Goal: Navigation & Orientation: Find specific page/section

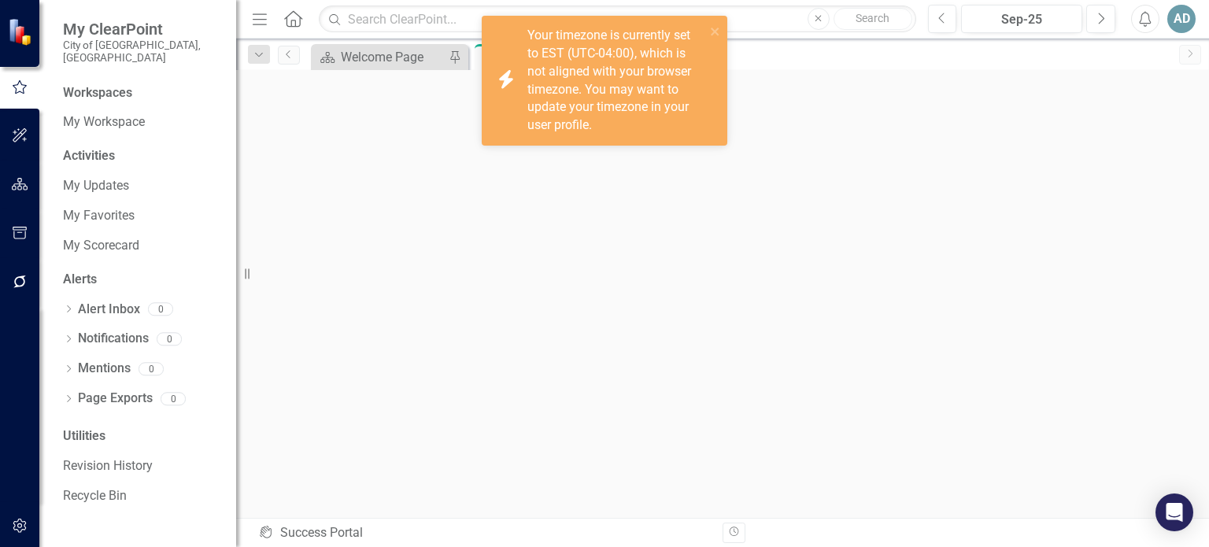
click at [89, 84] on div "Workspaces" at bounding box center [97, 93] width 69 height 18
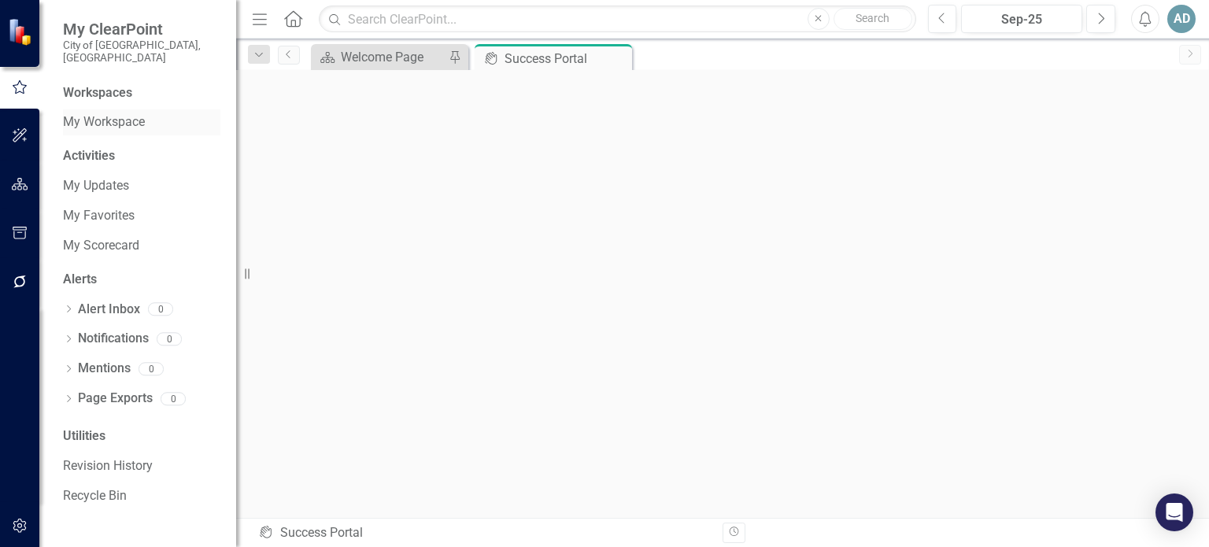
click at [95, 113] on link "My Workspace" at bounding box center [141, 122] width 157 height 18
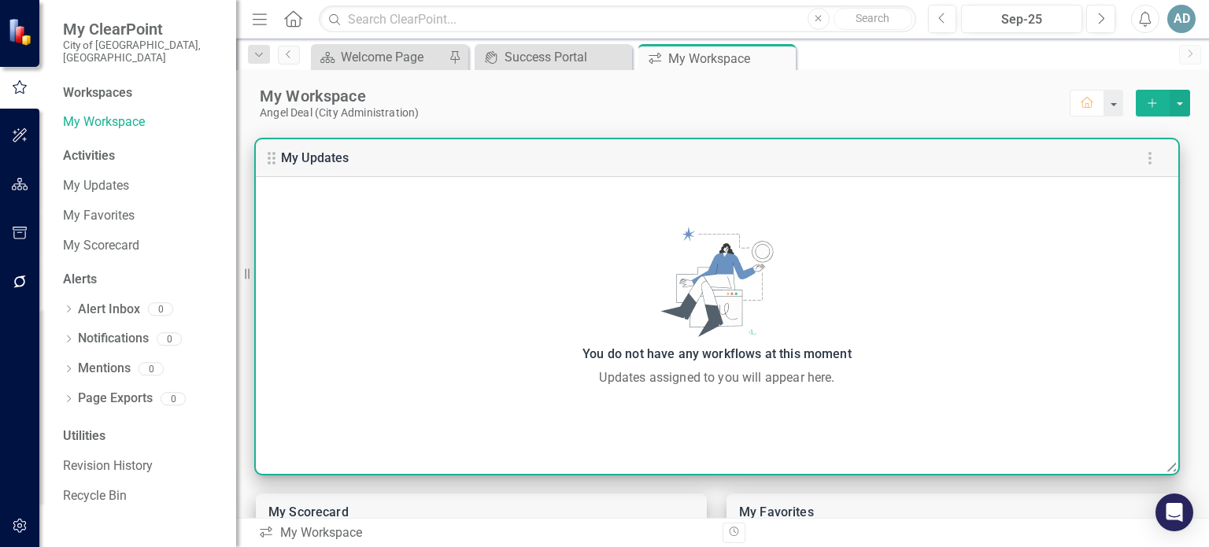
click at [271, 156] on icon at bounding box center [271, 158] width 19 height 19
click at [1156, 157] on icon "button" at bounding box center [1150, 158] width 19 height 19
click at [935, 120] on div at bounding box center [604, 273] width 1209 height 547
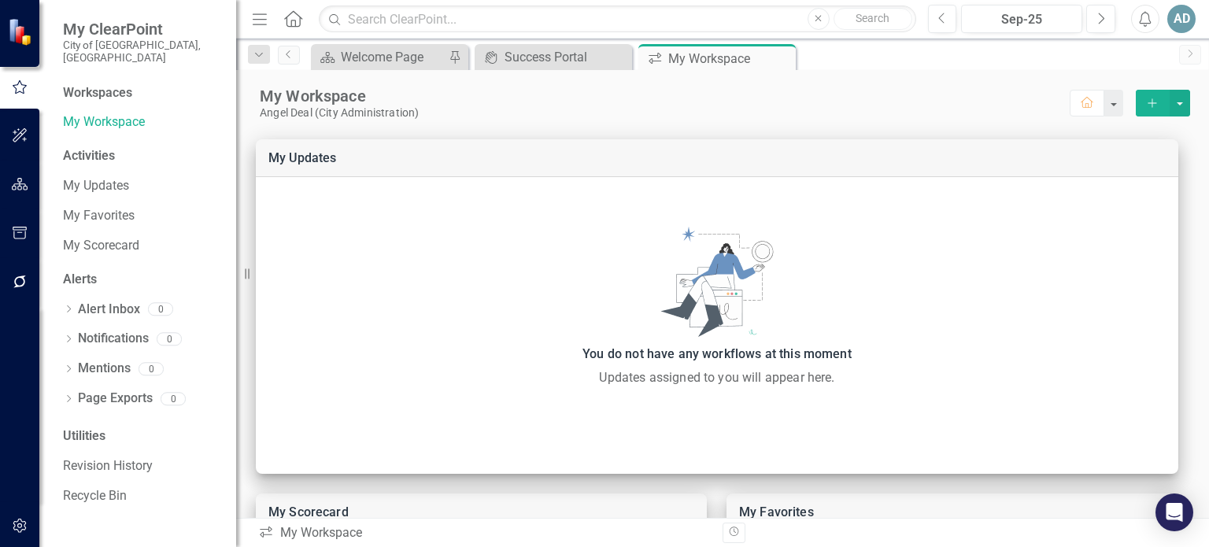
click at [108, 84] on div "Workspaces" at bounding box center [97, 93] width 69 height 18
drag, startPoint x: 108, startPoint y: 83, endPoint x: 104, endPoint y: 105, distance: 22.4
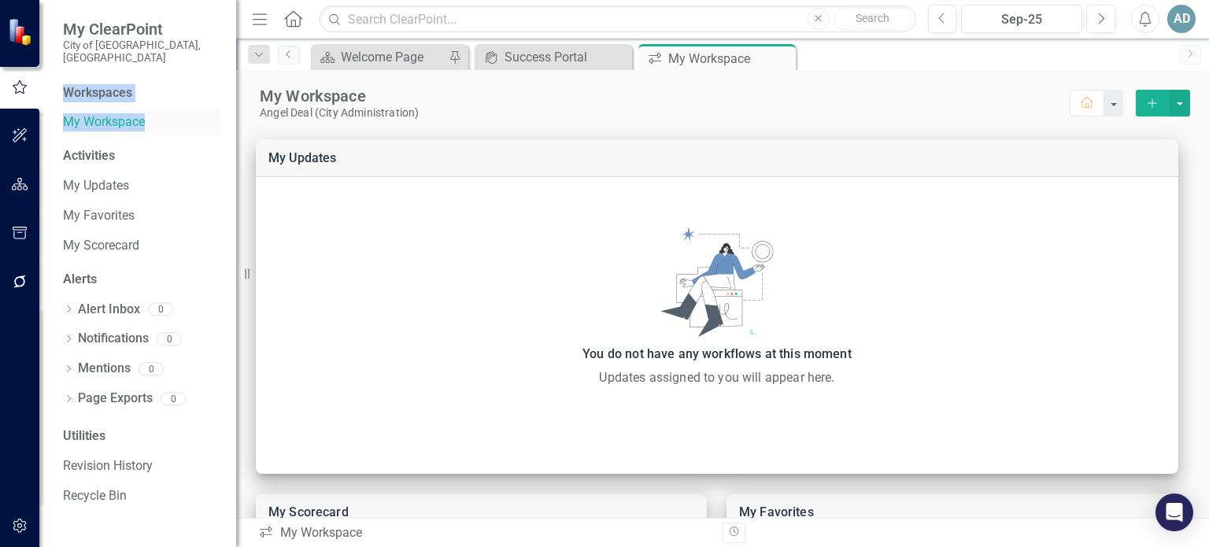
click at [104, 105] on div "Workspaces My Workspace" at bounding box center [141, 110] width 157 height 52
click at [104, 113] on link "My Workspace" at bounding box center [141, 122] width 157 height 18
click at [109, 147] on div "Activities" at bounding box center [141, 156] width 157 height 18
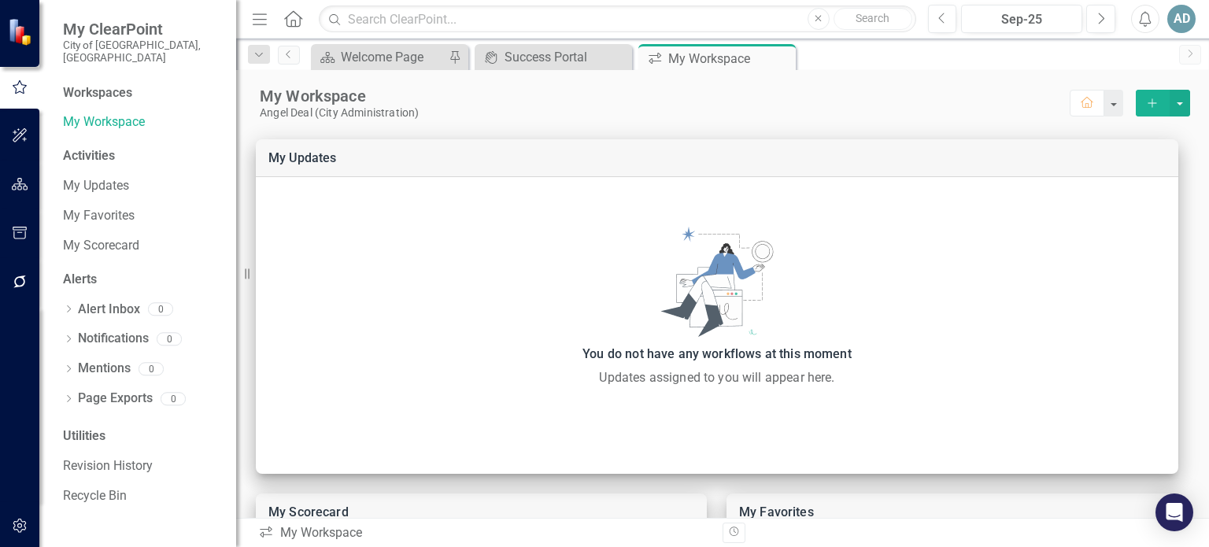
click at [6, 27] on div at bounding box center [19, 31] width 39 height 63
click at [546, 57] on div "Success Portal" at bounding box center [557, 57] width 104 height 20
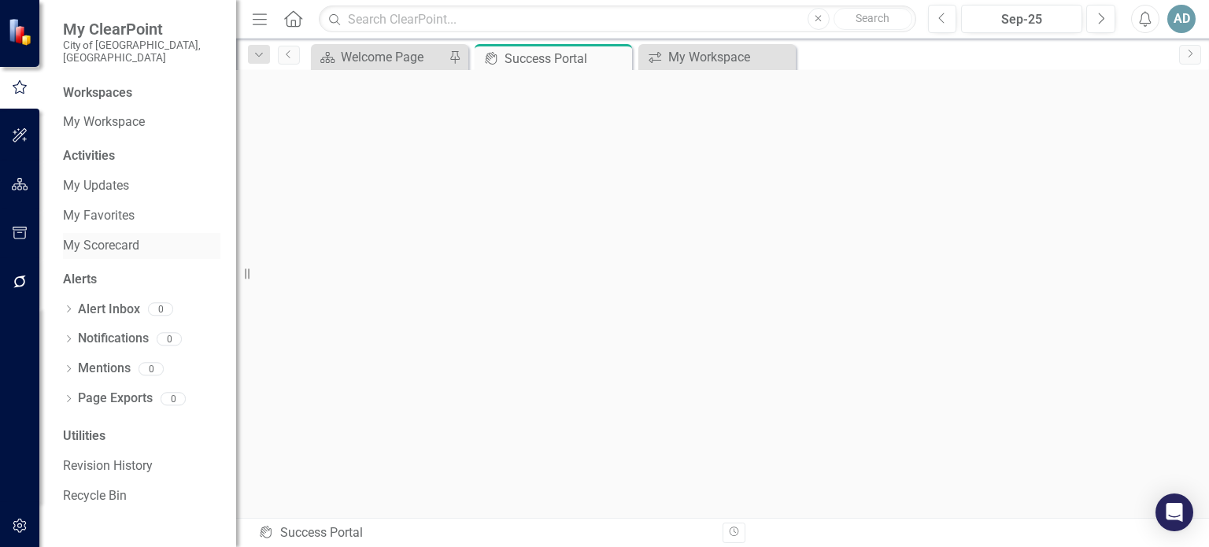
click at [108, 237] on link "My Scorecard" at bounding box center [141, 246] width 157 height 18
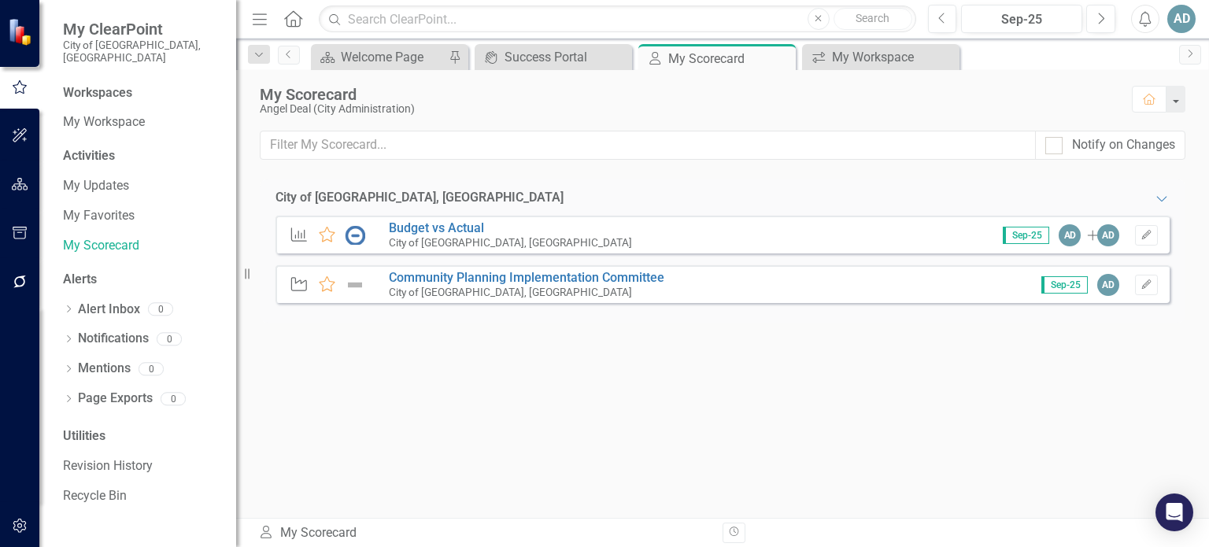
click at [132, 21] on span "My ClearPoint" at bounding box center [141, 29] width 157 height 19
click at [130, 39] on small "City of [GEOGRAPHIC_DATA], [GEOGRAPHIC_DATA]" at bounding box center [141, 52] width 157 height 26
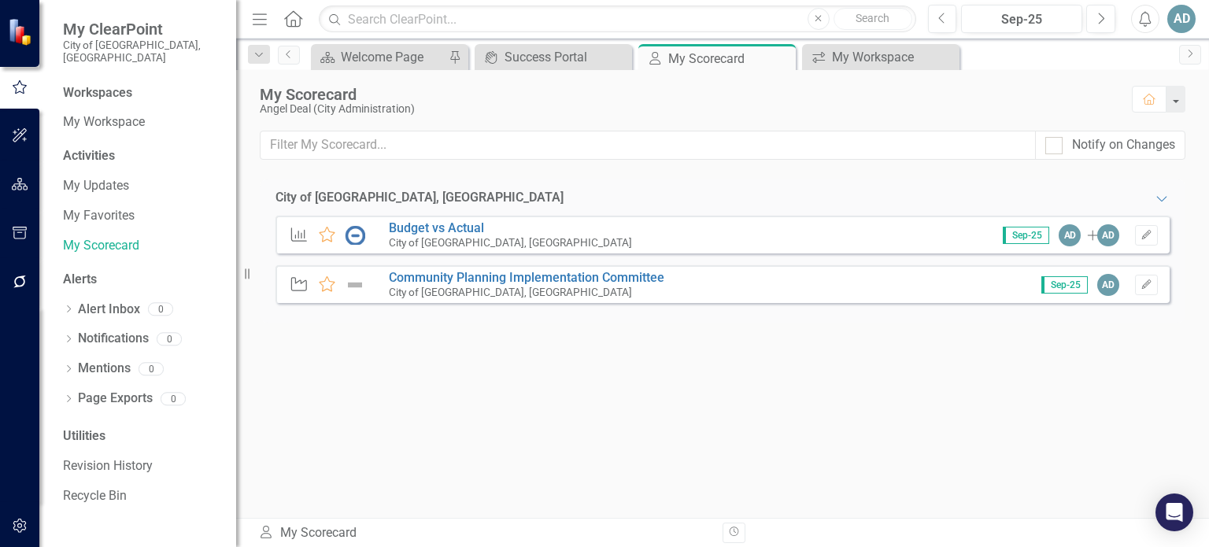
click at [120, 29] on span "My ClearPoint" at bounding box center [141, 29] width 157 height 19
drag, startPoint x: 117, startPoint y: 44, endPoint x: 82, endPoint y: 31, distance: 37.9
click at [82, 31] on span "My ClearPoint" at bounding box center [141, 29] width 157 height 19
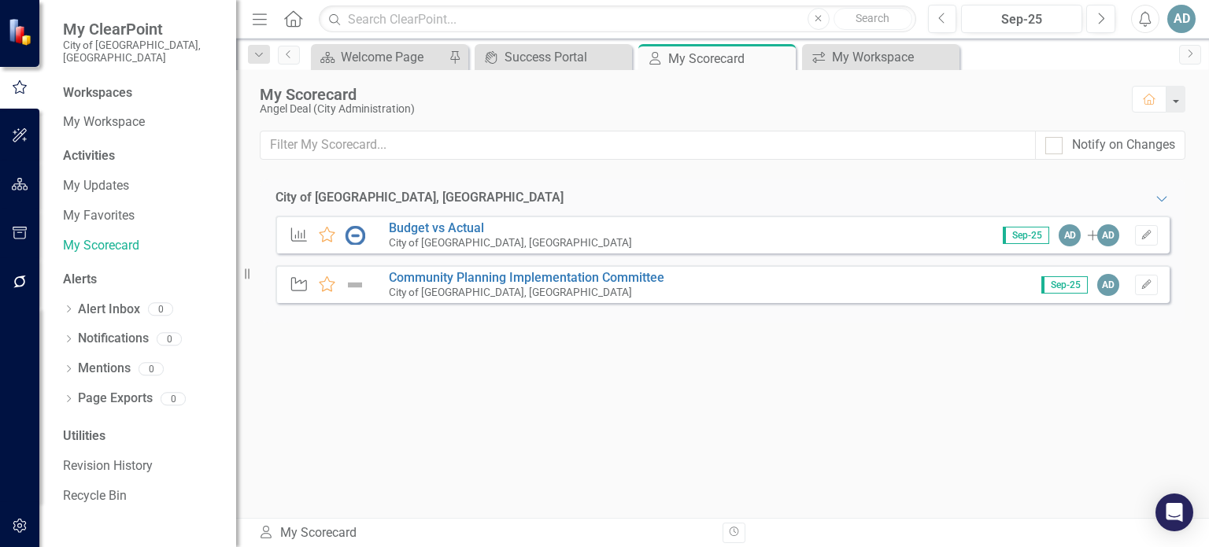
click at [99, 88] on div "Workspaces" at bounding box center [97, 93] width 69 height 18
click at [97, 31] on span "My ClearPoint" at bounding box center [141, 29] width 157 height 19
click at [103, 237] on link "My Scorecard" at bounding box center [141, 246] width 157 height 18
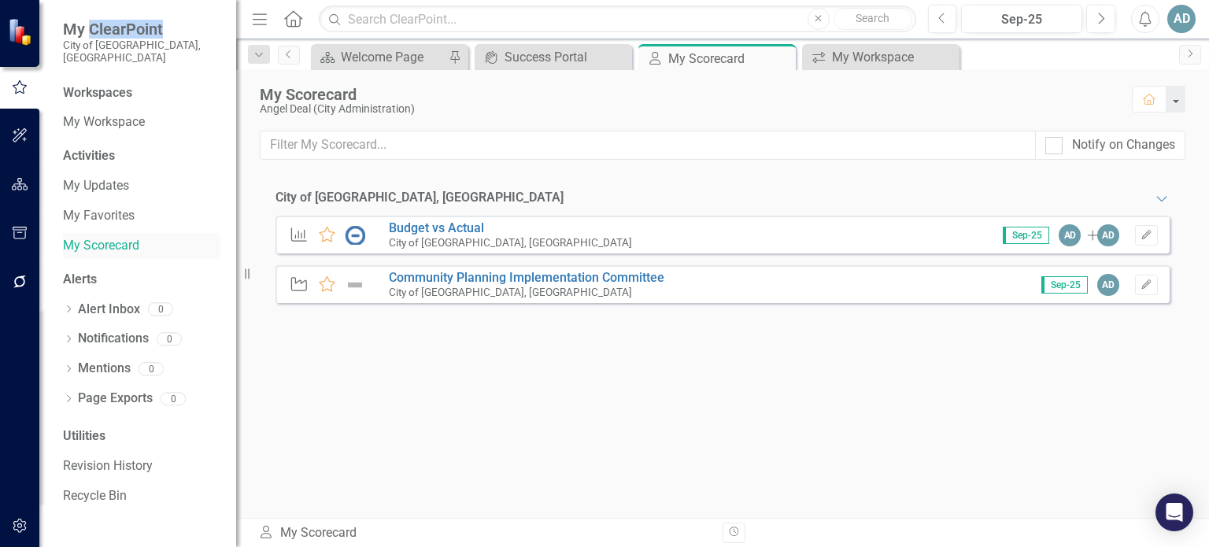
click at [103, 237] on link "My Scorecard" at bounding box center [141, 246] width 157 height 18
click at [407, 57] on div "Welcome Page" at bounding box center [393, 57] width 104 height 20
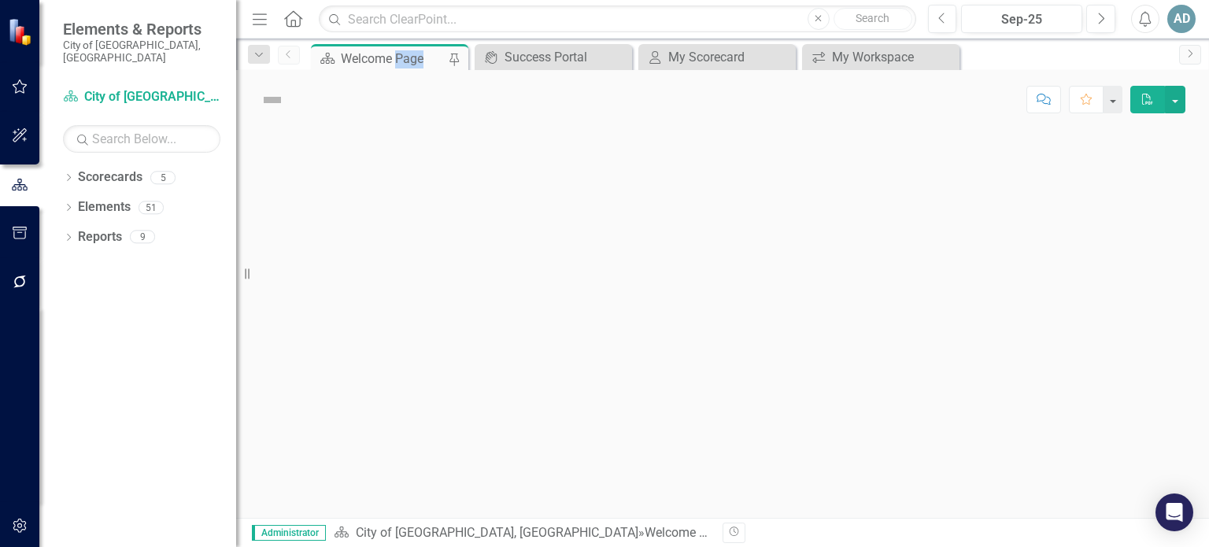
click at [407, 57] on div "Welcome Page" at bounding box center [393, 59] width 104 height 20
click at [961, 101] on div "Score: N/A Sep-25 Completed Comment Favorite Edit Report" at bounding box center [852, 99] width 667 height 27
drag, startPoint x: 239, startPoint y: 268, endPoint x: 213, endPoint y: 261, distance: 27.7
click at [213, 261] on div "Elements & Reports City of [GEOGRAPHIC_DATA], [GEOGRAPHIC_DATA] Scorecard City …" at bounding box center [118, 273] width 236 height 547
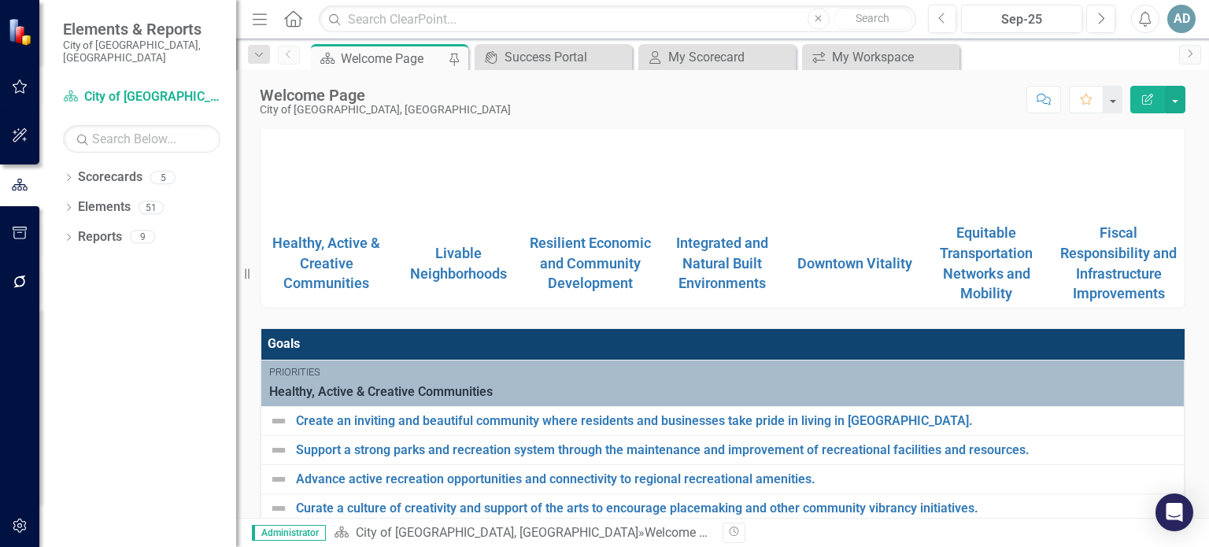
click at [1206, 101] on div "Welcome Page City of [GEOGRAPHIC_DATA], [GEOGRAPHIC_DATA] Score: N/A Sep-25 Com…" at bounding box center [722, 93] width 973 height 47
click at [1206, 93] on div "Welcome Page City of [GEOGRAPHIC_DATA], [GEOGRAPHIC_DATA] Score: N/A Sep-25 Com…" at bounding box center [722, 93] width 973 height 47
click at [1206, 84] on div "Welcome Page City of [GEOGRAPHIC_DATA], [GEOGRAPHIC_DATA] Score: N/A Sep-25 Com…" at bounding box center [722, 93] width 973 height 47
click at [1206, 122] on div "Welcome Page City of [GEOGRAPHIC_DATA], [GEOGRAPHIC_DATA] Score: N/A Sep-25 Com…" at bounding box center [722, 294] width 973 height 448
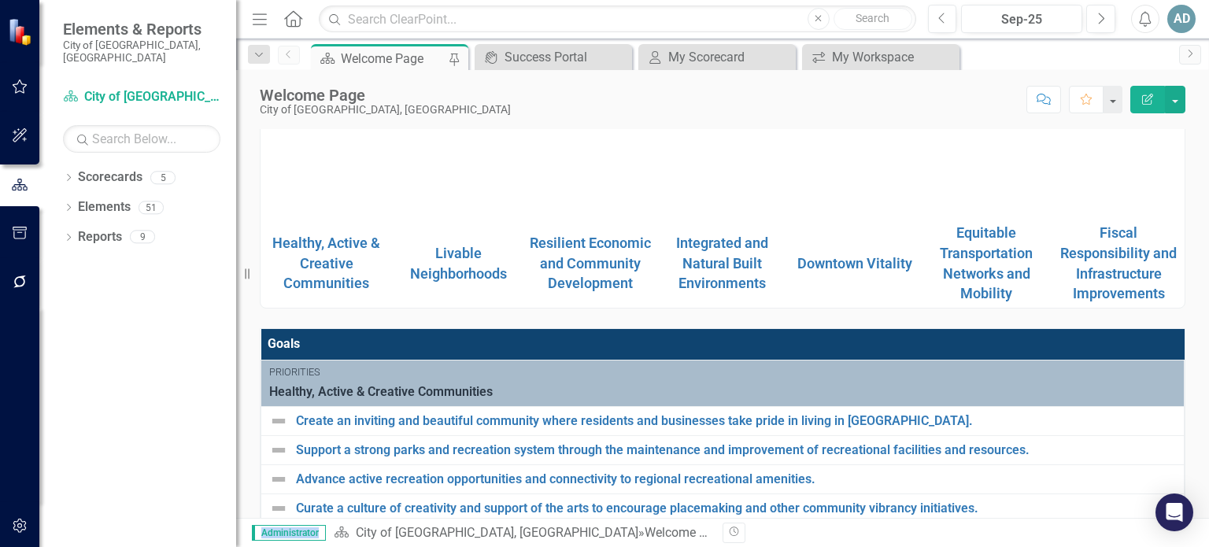
click at [1206, 122] on div "Welcome Page City of [GEOGRAPHIC_DATA], [GEOGRAPHIC_DATA] Score: N/A Sep-25 Com…" at bounding box center [722, 294] width 973 height 448
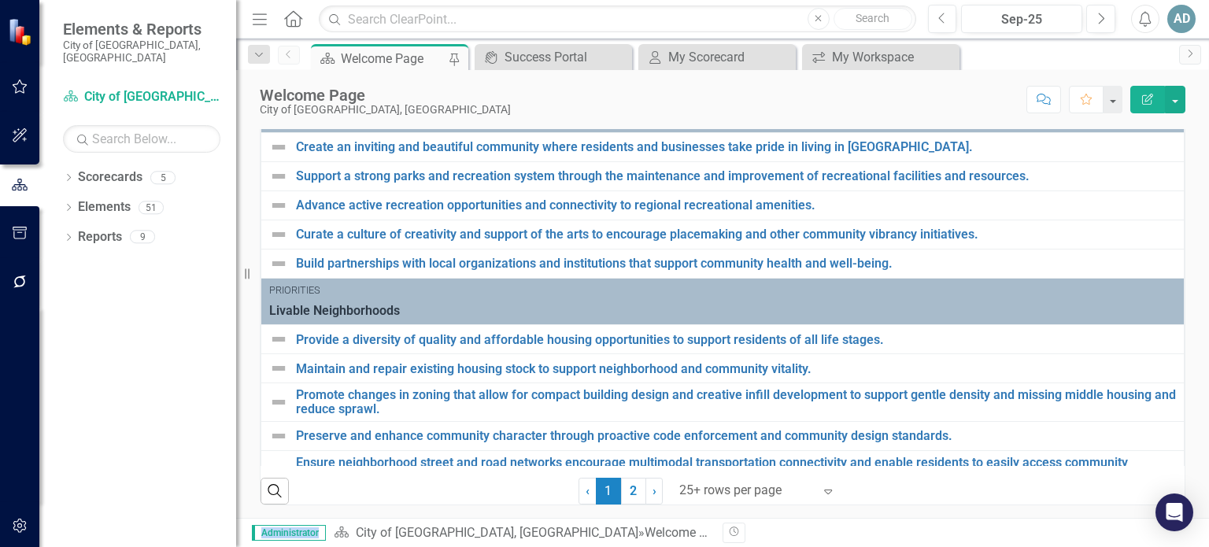
scroll to position [273, 0]
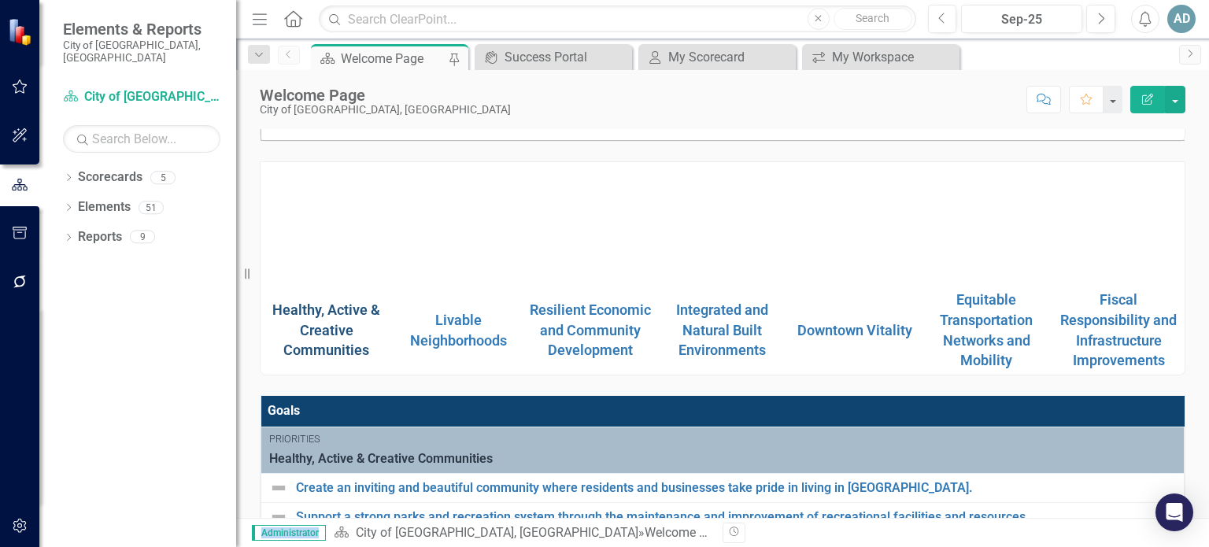
click at [331, 314] on link "Healthy, Active & Creative Communities" at bounding box center [326, 330] width 108 height 57
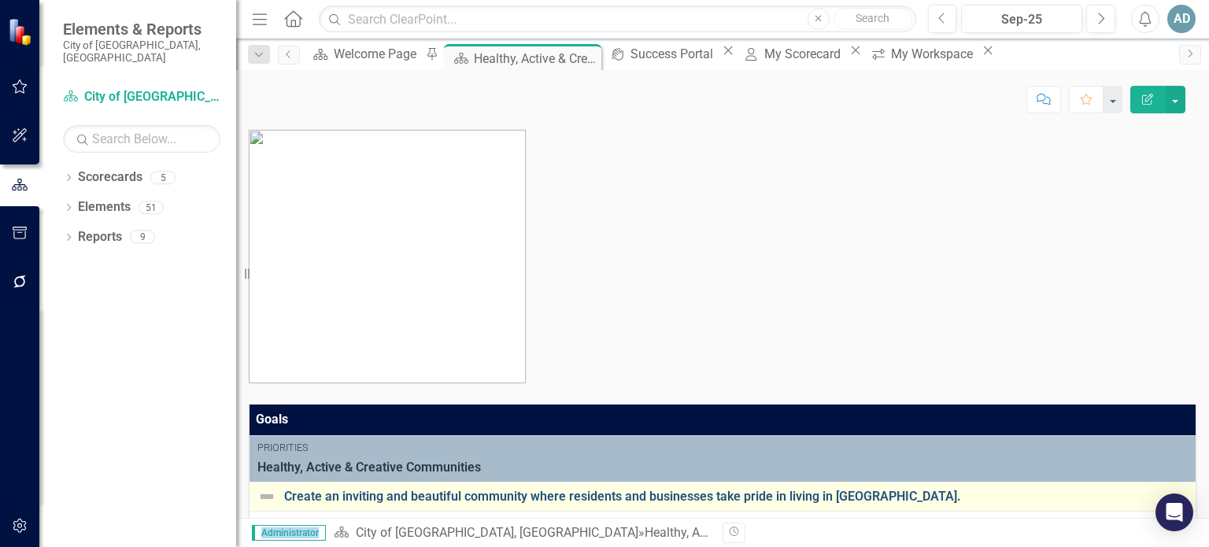
click at [813, 490] on link "Create an inviting and beautiful community where residents and businesses take …" at bounding box center [736, 497] width 904 height 14
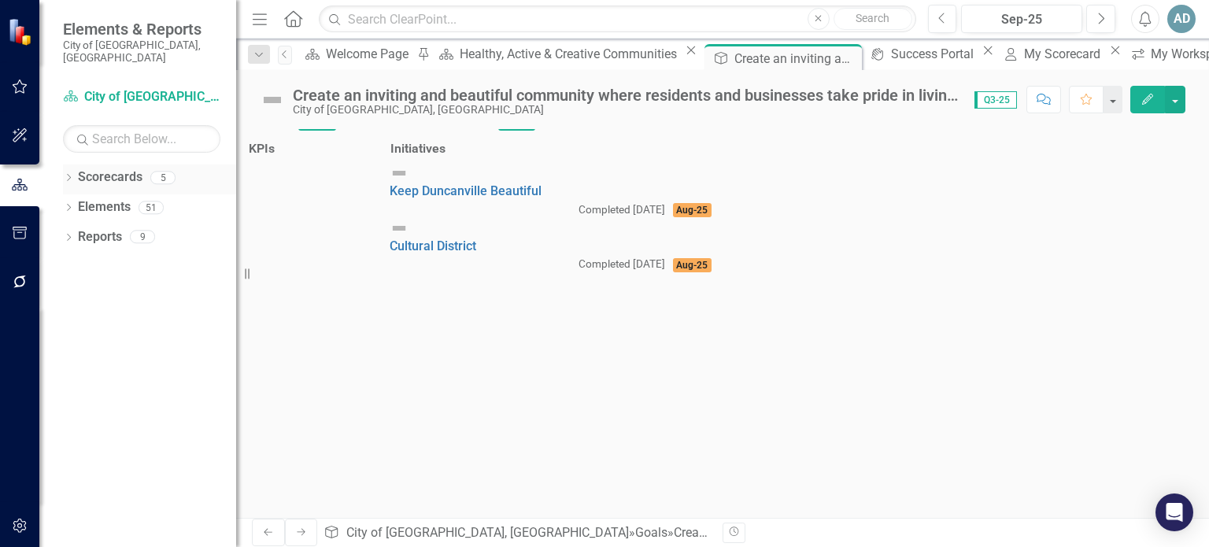
click at [72, 175] on icon "Dropdown" at bounding box center [68, 179] width 11 height 9
click at [109, 198] on link "City of [GEOGRAPHIC_DATA], [GEOGRAPHIC_DATA]" at bounding box center [149, 207] width 173 height 18
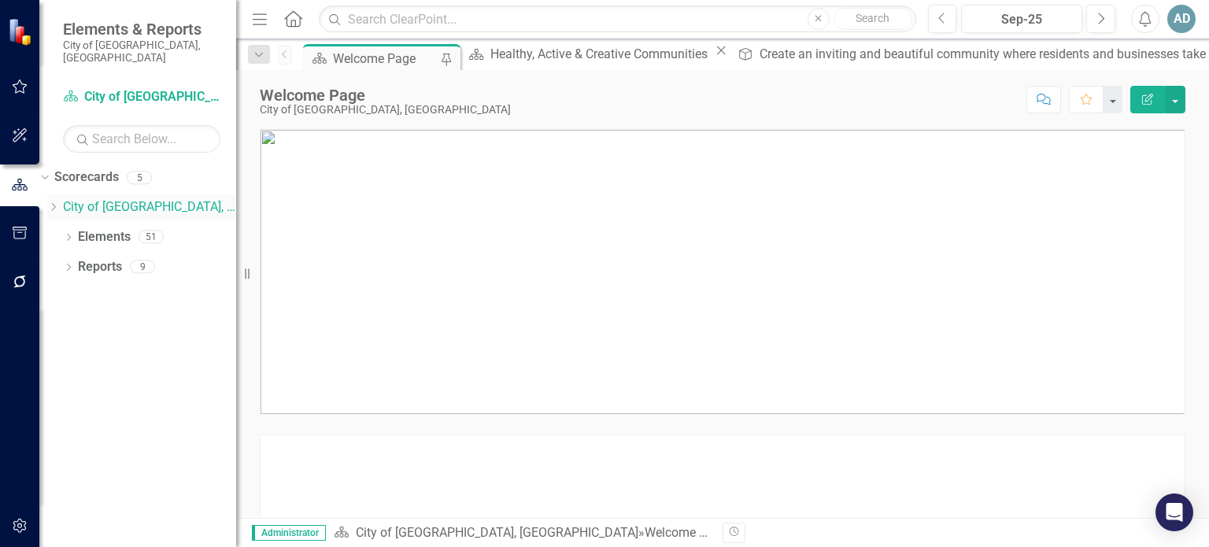
click at [154, 198] on link "City of [GEOGRAPHIC_DATA], [GEOGRAPHIC_DATA]" at bounding box center [149, 207] width 173 height 18
click at [59, 202] on icon "Dropdown" at bounding box center [53, 206] width 12 height 9
click at [174, 257] on link "Office of City Secretary" at bounding box center [149, 252] width 173 height 18
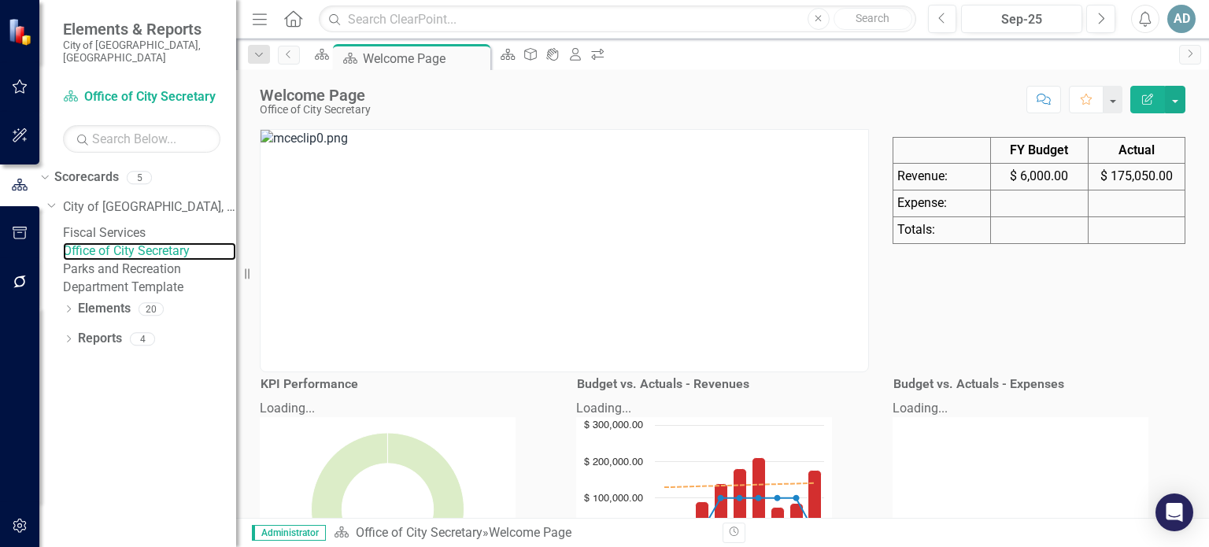
scroll to position [340, 0]
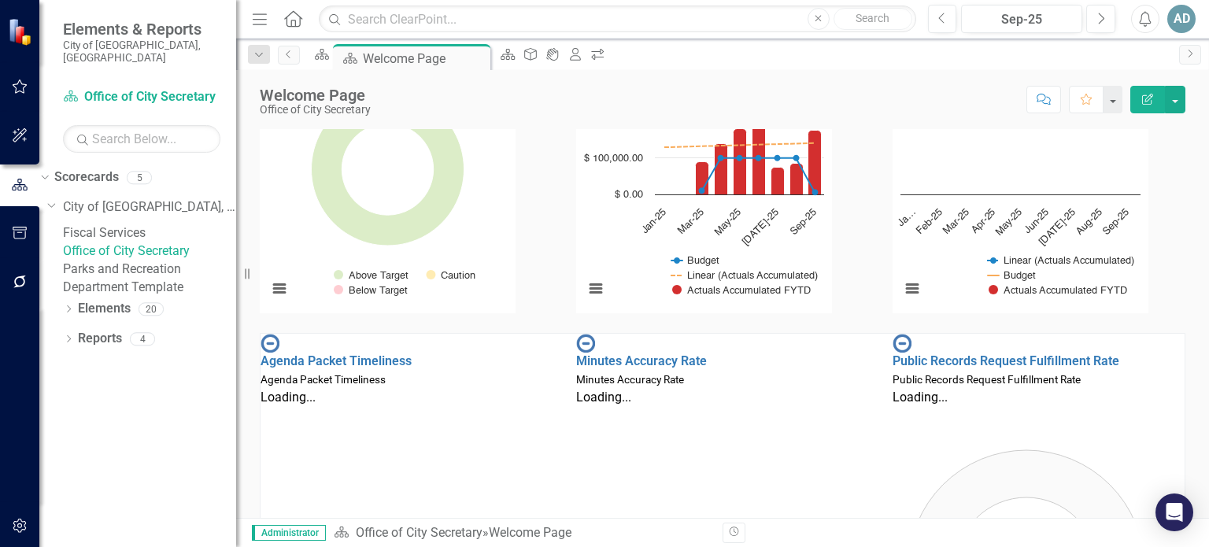
click at [1202, 103] on div "Welcome Page Office of City Secretary Score: N/A Sep-25 Completed Comment Favor…" at bounding box center [722, 93] width 973 height 47
drag, startPoint x: 1202, startPoint y: 103, endPoint x: 1206, endPoint y: 80, distance: 23.9
click at [1206, 80] on div "Welcome Page Office of City Secretary Score: N/A Sep-25 Completed Comment Favor…" at bounding box center [722, 93] width 973 height 47
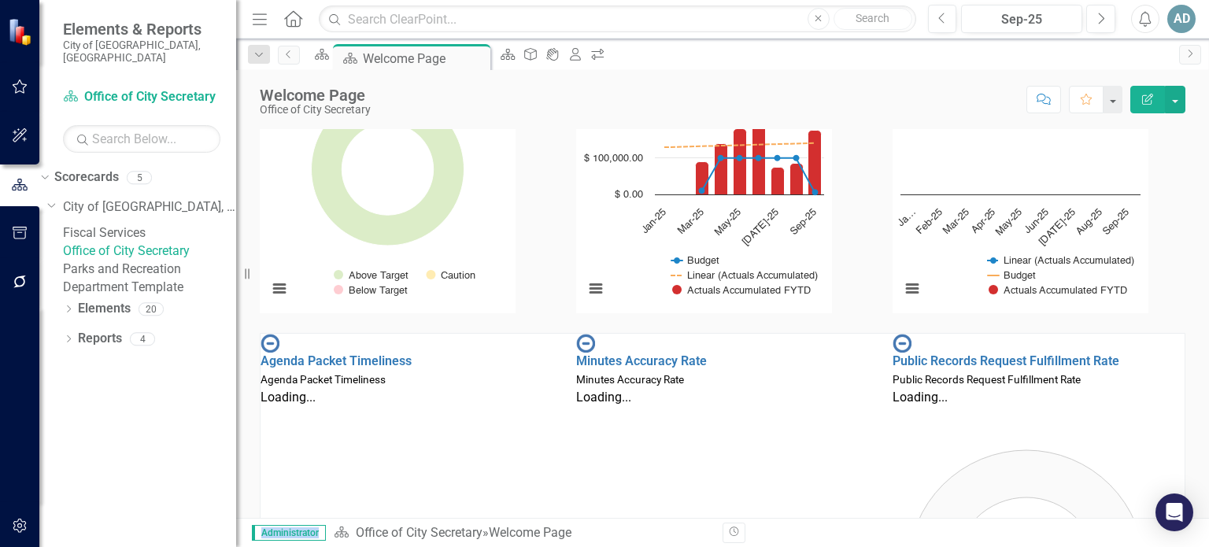
click at [1206, 80] on div "Welcome Page Office of City Secretary Score: N/A Sep-25 Completed Comment Favor…" at bounding box center [722, 93] width 973 height 47
click at [1205, 72] on div "Welcome Page Office of City Secretary Score: N/A Sep-25 Completed Comment Favor…" at bounding box center [722, 93] width 973 height 47
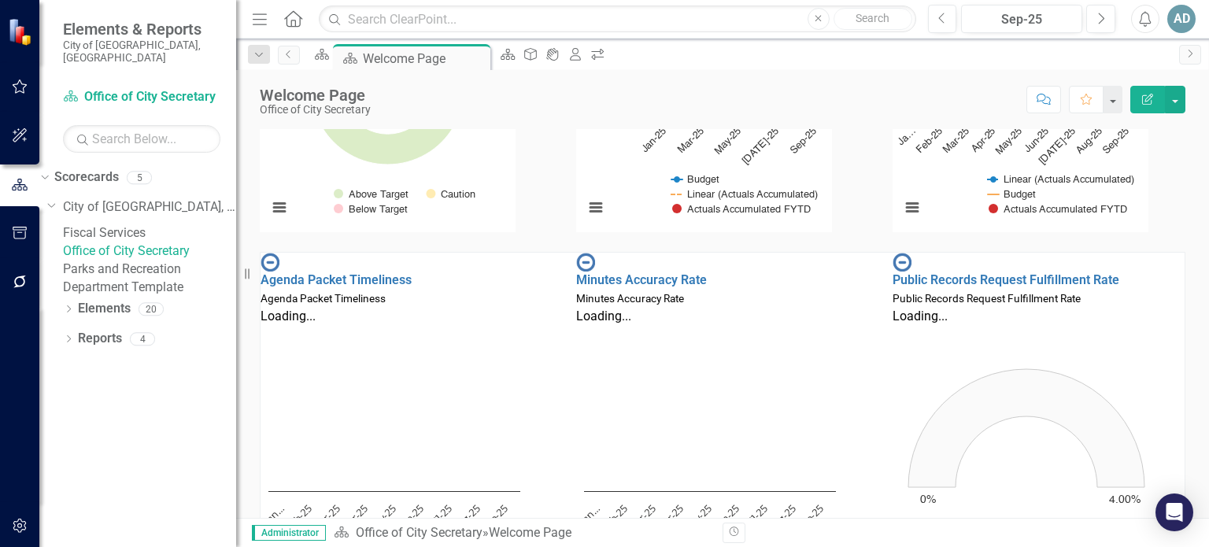
scroll to position [425, 0]
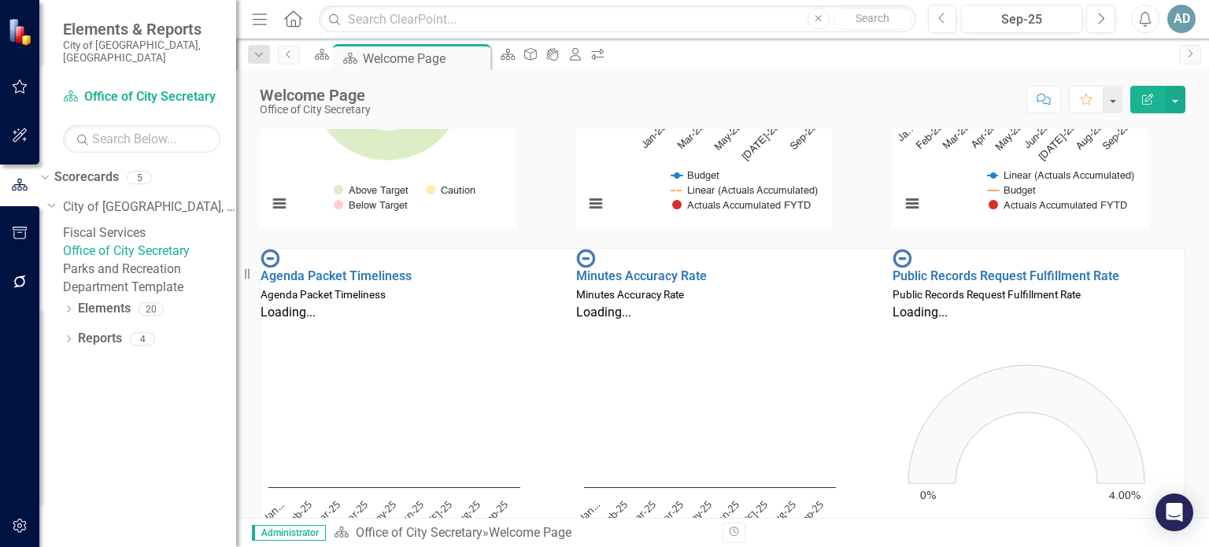
drag, startPoint x: 1194, startPoint y: 229, endPoint x: 1179, endPoint y: 161, distance: 70.3
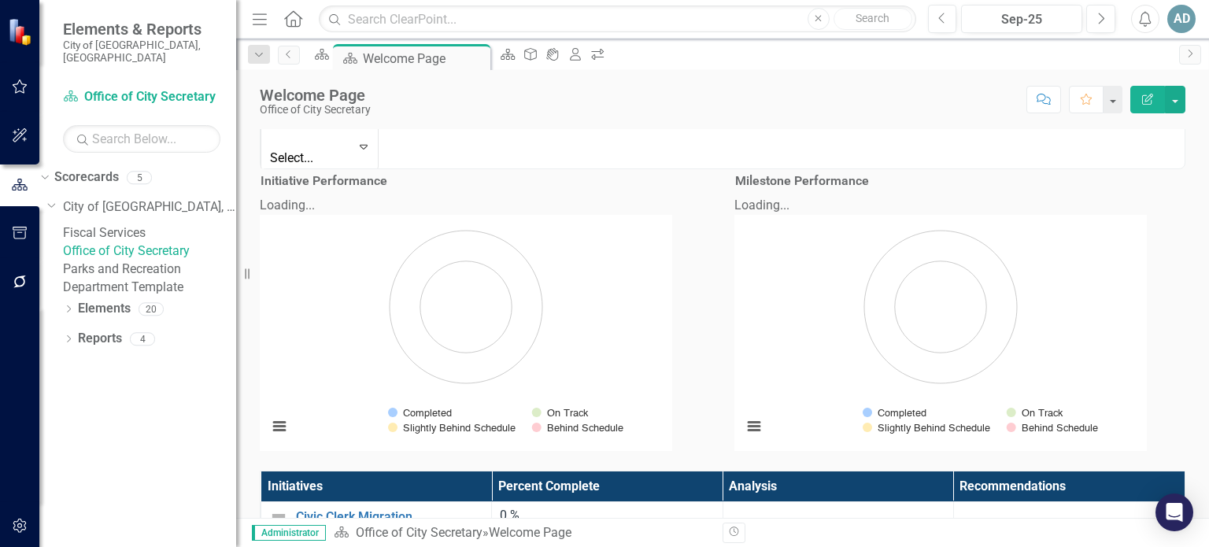
scroll to position [2069, 0]
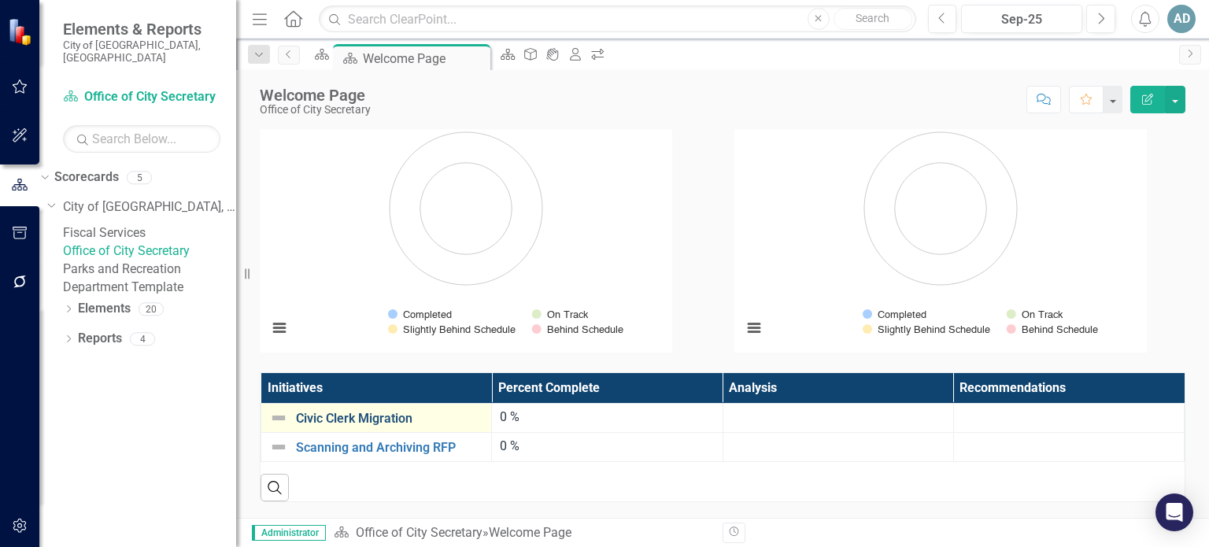
click at [375, 417] on link "Civic Clerk Migration" at bounding box center [389, 419] width 187 height 14
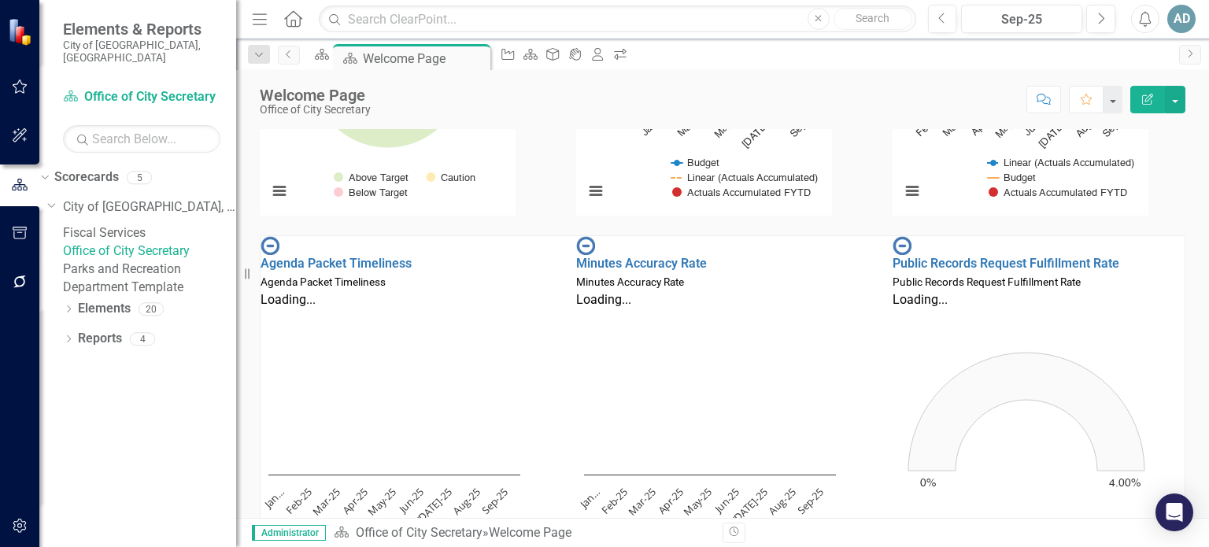
scroll to position [433, 0]
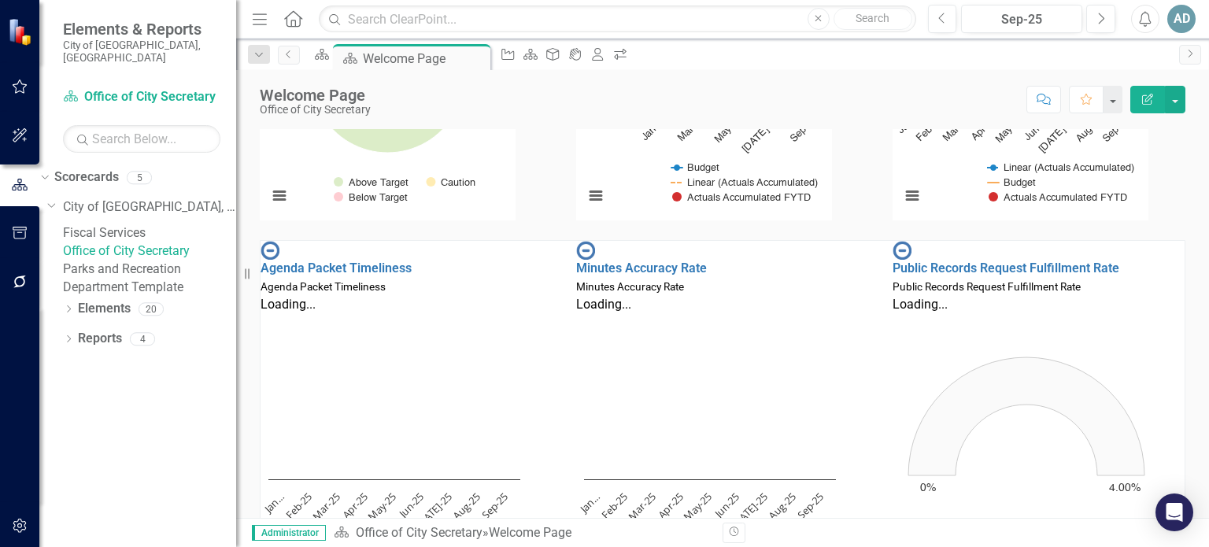
click at [147, 224] on link "Fiscal Services" at bounding box center [149, 233] width 173 height 18
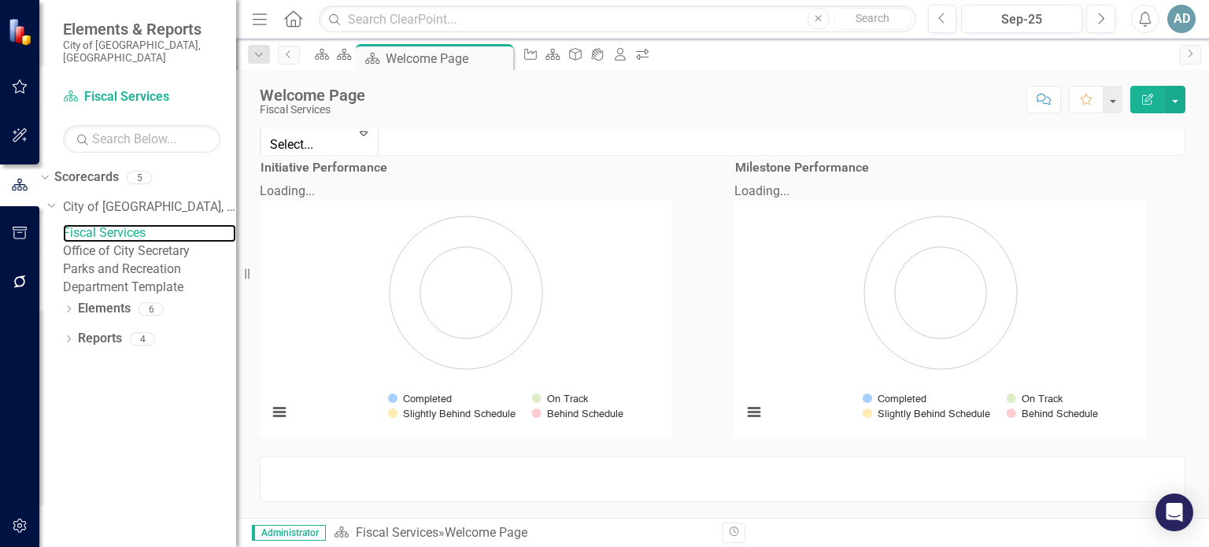
scroll to position [820, 0]
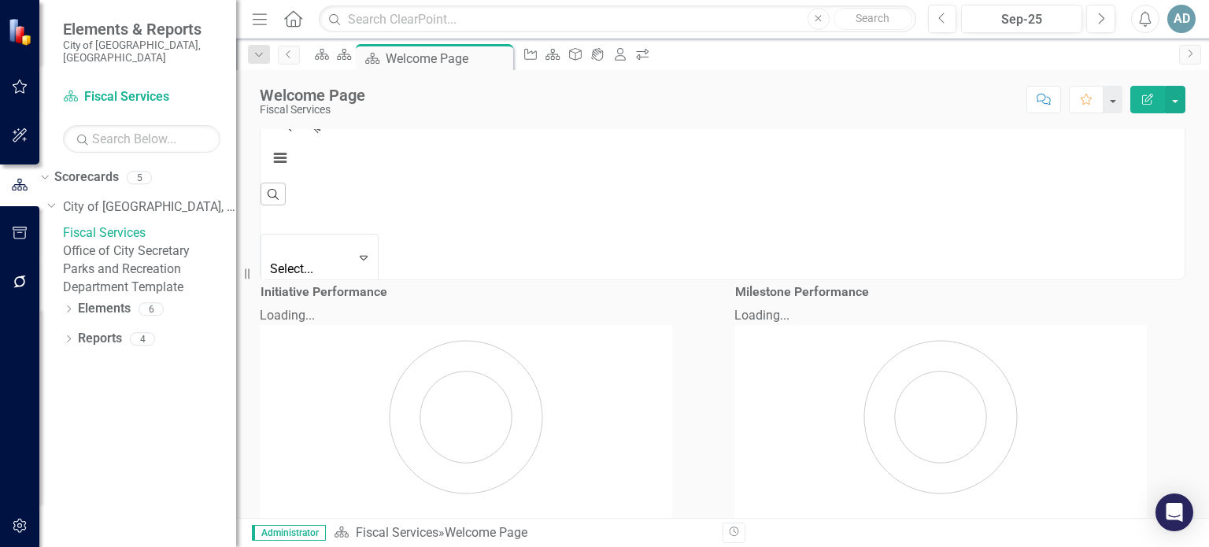
click at [187, 297] on link "Department Template" at bounding box center [149, 288] width 173 height 18
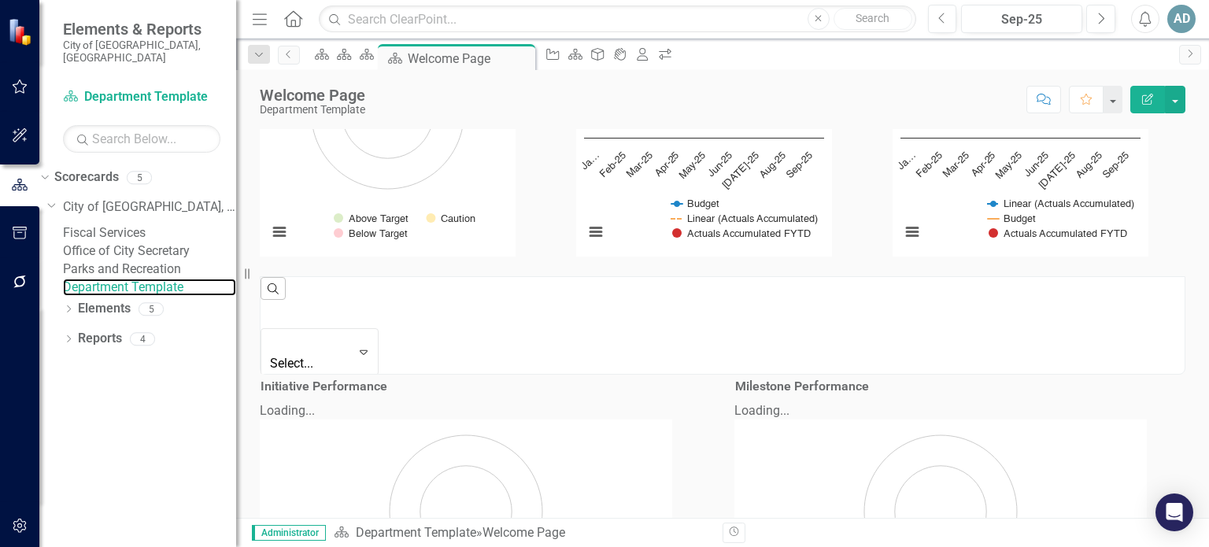
scroll to position [401, 0]
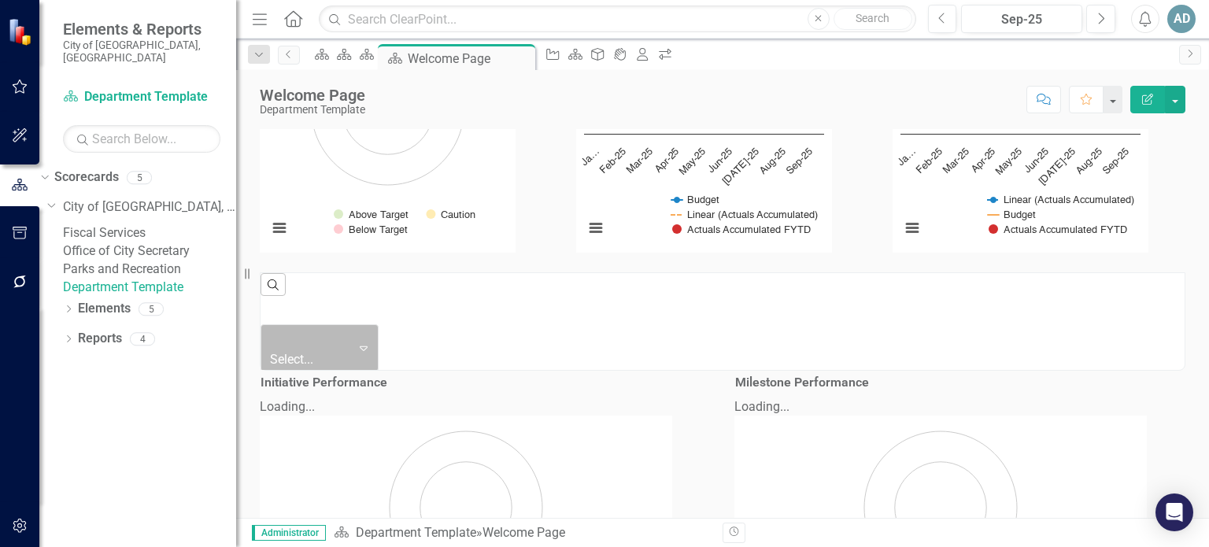
drag, startPoint x: 409, startPoint y: 388, endPoint x: 816, endPoint y: 333, distance: 410.0
click at [816, 333] on div "KPI Performance Loading... Chart Pie chart with 3 slices. KPI Performance (Char…" at bounding box center [723, 345] width 950 height 746
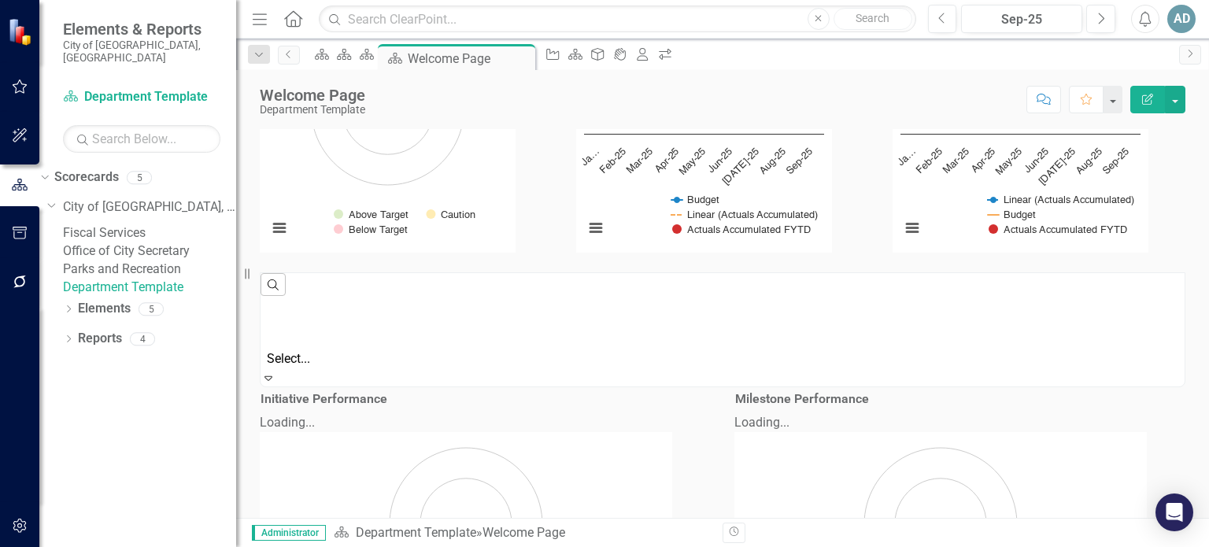
click at [276, 372] on icon "Expand" at bounding box center [269, 378] width 16 height 13
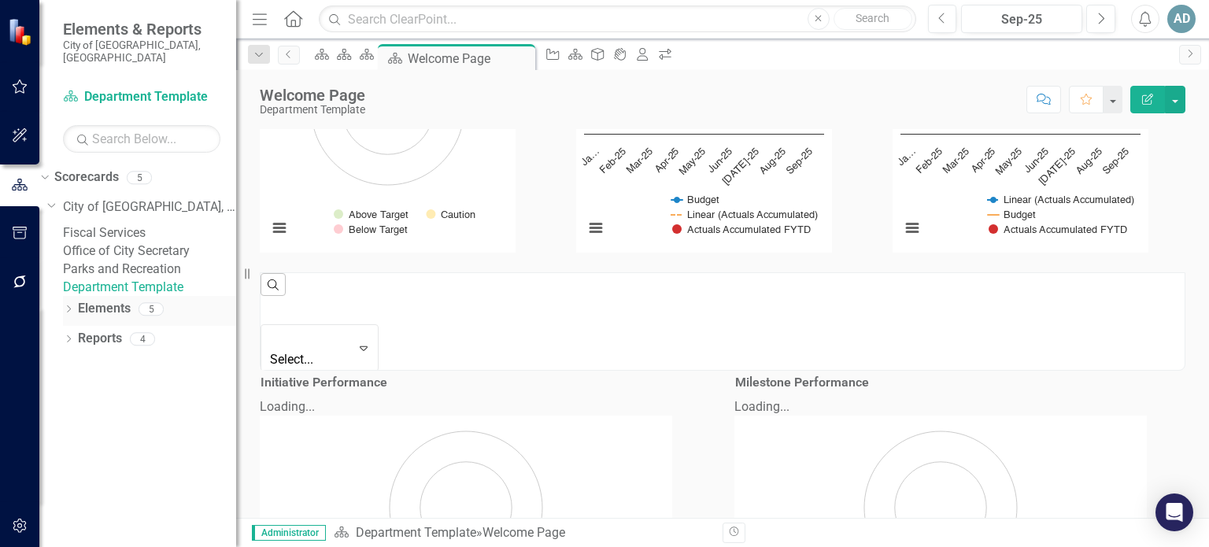
click at [100, 318] on link "Elements" at bounding box center [104, 309] width 53 height 18
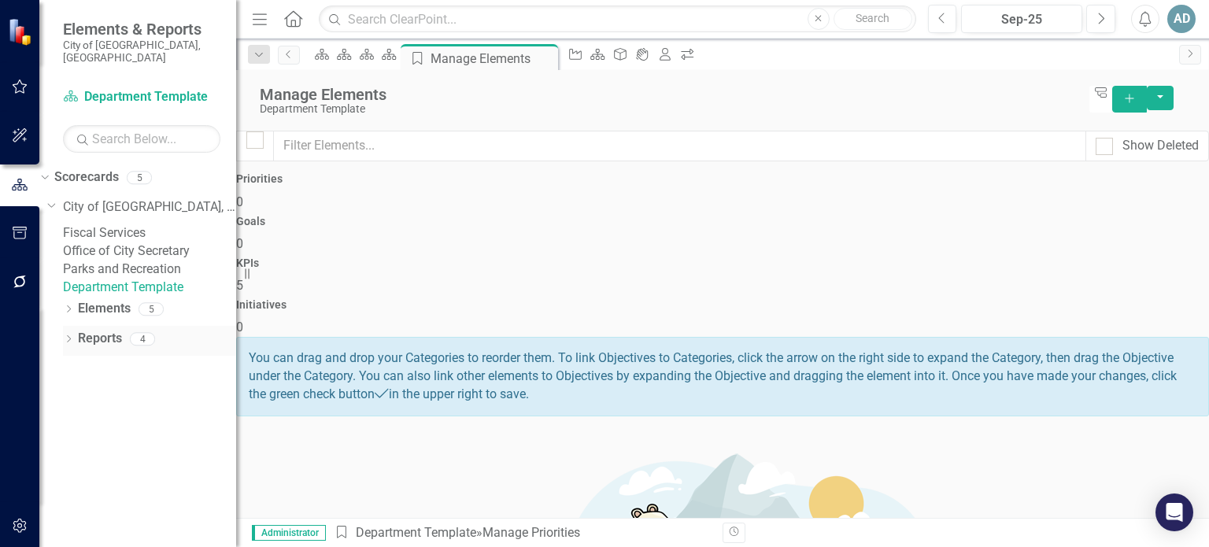
click at [69, 348] on div "Dropdown" at bounding box center [68, 341] width 11 height 13
click at [109, 432] on link "Goal Goals" at bounding box center [88, 423] width 54 height 18
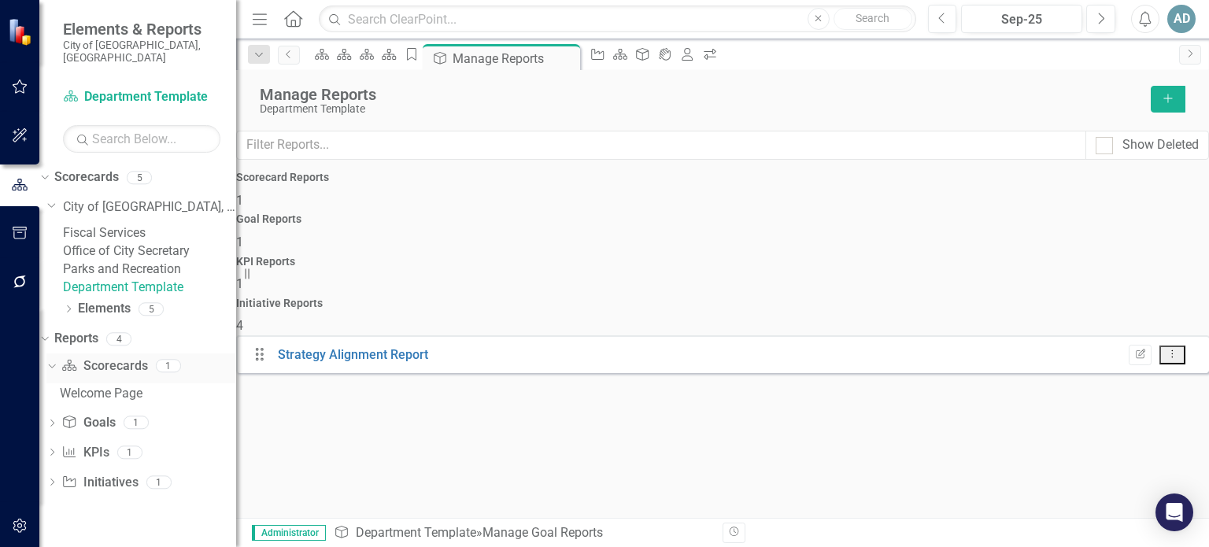
click at [135, 376] on link "Scorecard Scorecards" at bounding box center [104, 366] width 86 height 18
click at [121, 492] on link "Initiative Initiatives" at bounding box center [99, 483] width 76 height 18
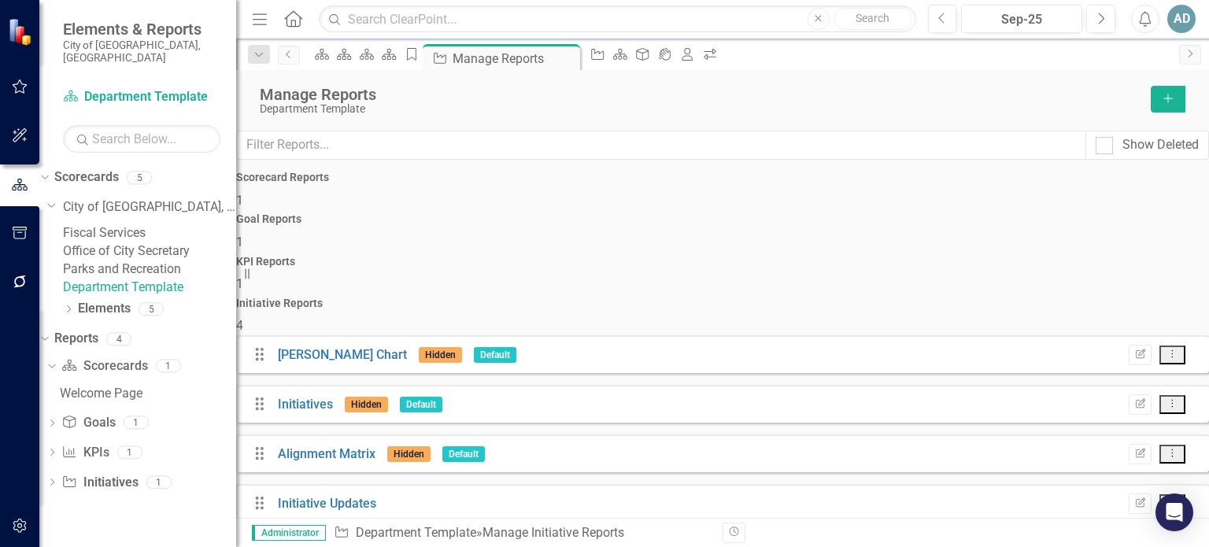
click at [1196, 335] on div "Drag [PERSON_NAME] Chart Hidden Default Edit Report Dropdown Menu Drag Initiati…" at bounding box center [722, 434] width 973 height 198
click at [1209, 270] on div "Scorecard Reports 1 Goal Reports 1 KPI Reports 1 Initiative Reports 4" at bounding box center [722, 254] width 973 height 164
drag, startPoint x: 1209, startPoint y: 268, endPoint x: 1208, endPoint y: 315, distance: 47.3
click at [1208, 315] on div "Show Deleted Scorecard Reports 1 Goal Reports 1 KPI Reports 1 Initiative Report…" at bounding box center [722, 332] width 973 height 403
click at [69, 315] on icon "Dropdown" at bounding box center [68, 310] width 11 height 9
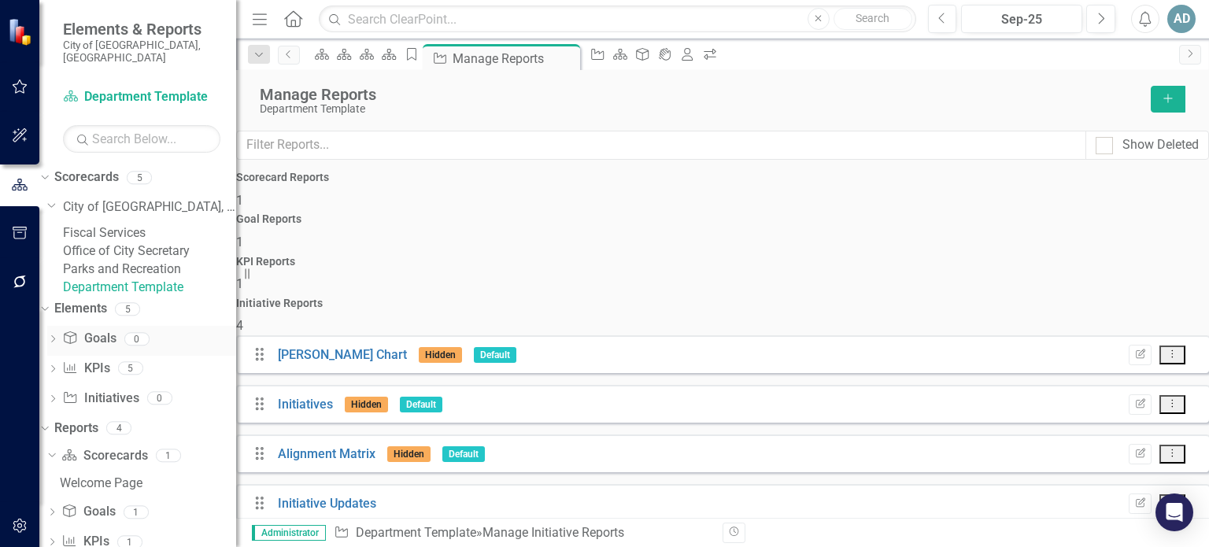
click at [116, 348] on link "Goal Goals" at bounding box center [89, 339] width 54 height 18
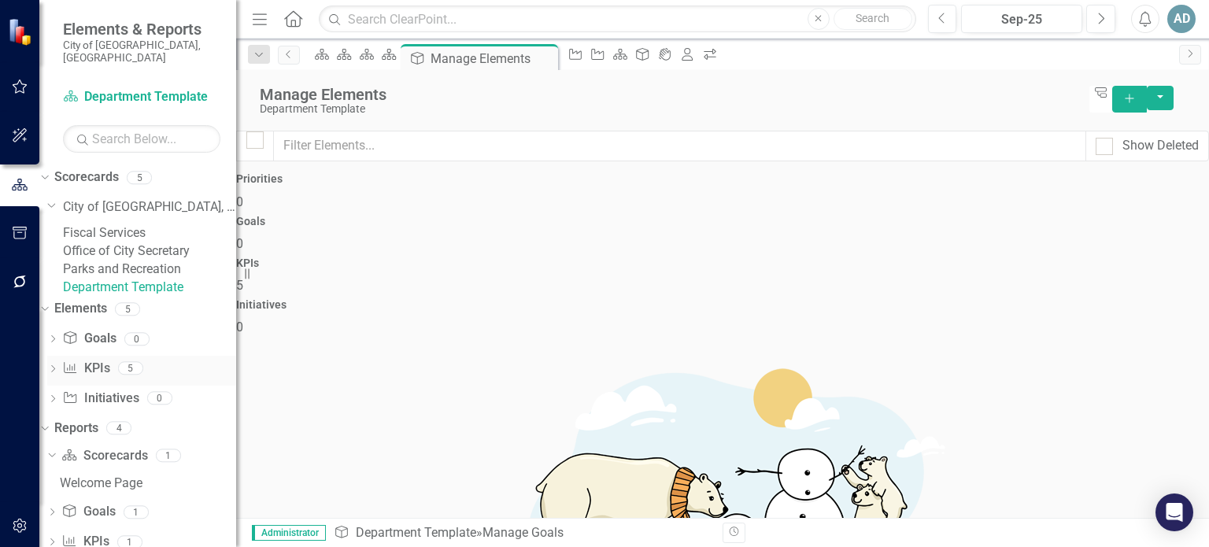
click at [109, 378] on link "KPI KPIs" at bounding box center [85, 369] width 47 height 18
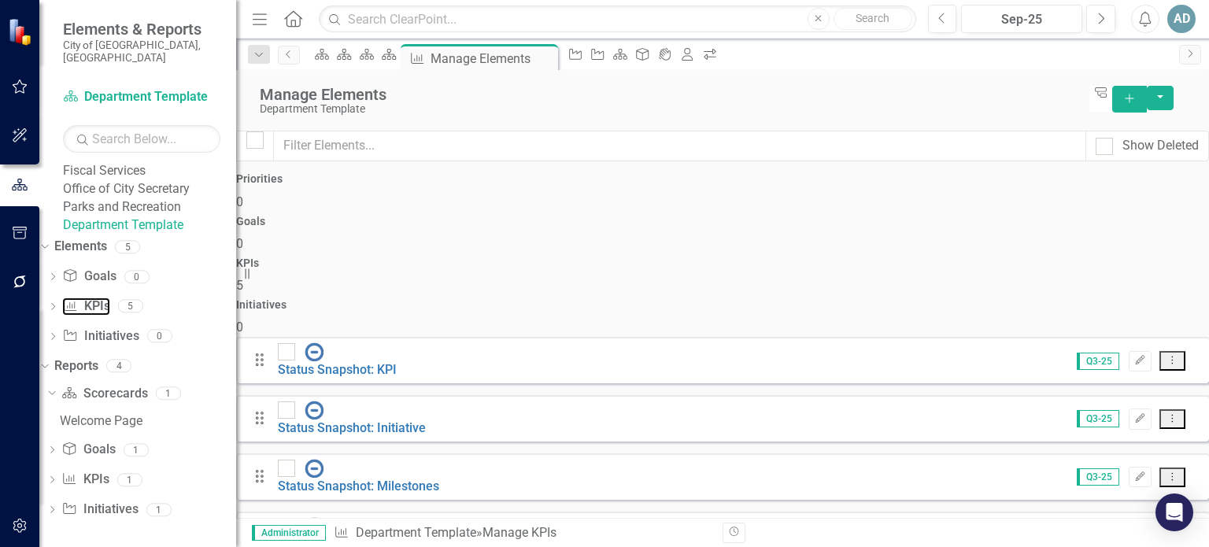
scroll to position [99, 0]
click at [81, 504] on div "Dropdown Initiative Initiatives 1" at bounding box center [141, 509] width 190 height 30
click at [54, 506] on icon at bounding box center [52, 506] width 4 height 7
click at [54, 479] on icon "Dropdown" at bounding box center [50, 479] width 9 height 11
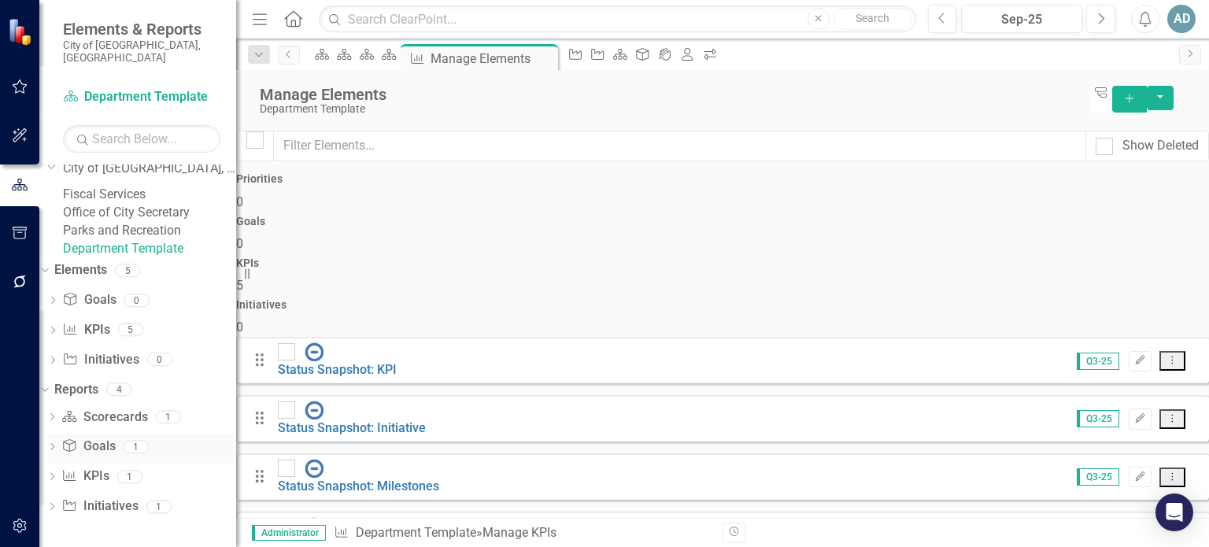
click at [57, 445] on icon "Dropdown" at bounding box center [51, 448] width 11 height 9
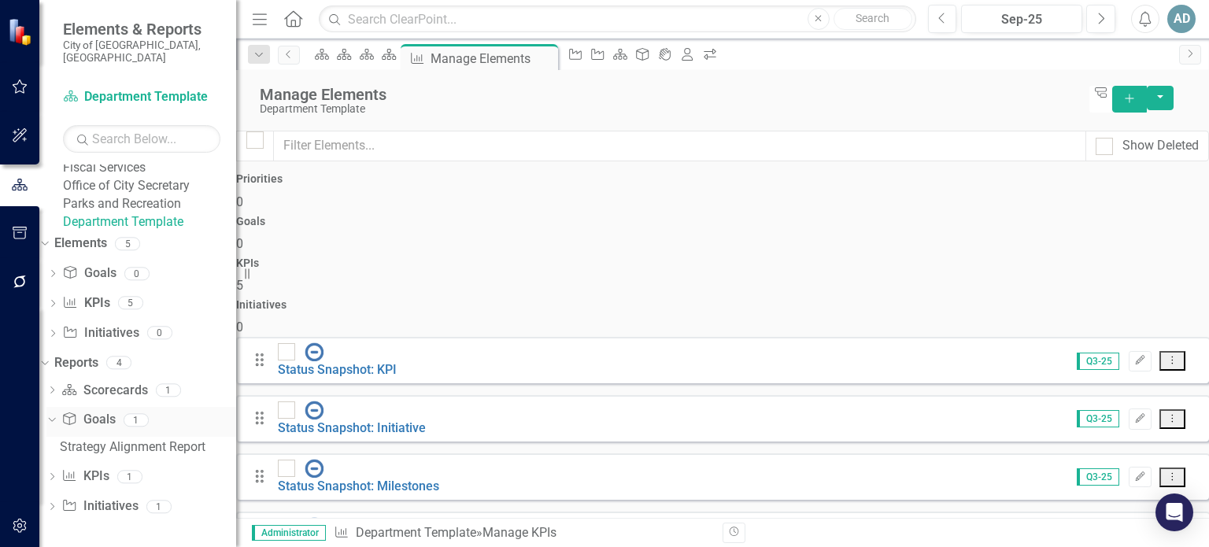
click at [54, 423] on icon "Dropdown" at bounding box center [50, 419] width 9 height 11
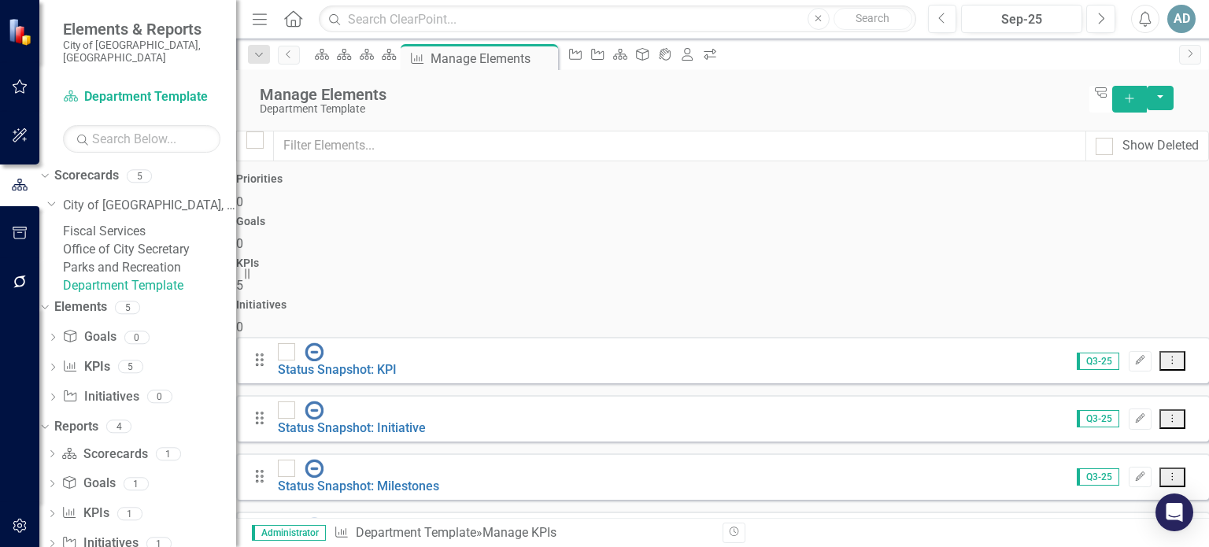
scroll to position [3, 0]
click at [157, 257] on link "Office of City Secretary" at bounding box center [149, 248] width 173 height 18
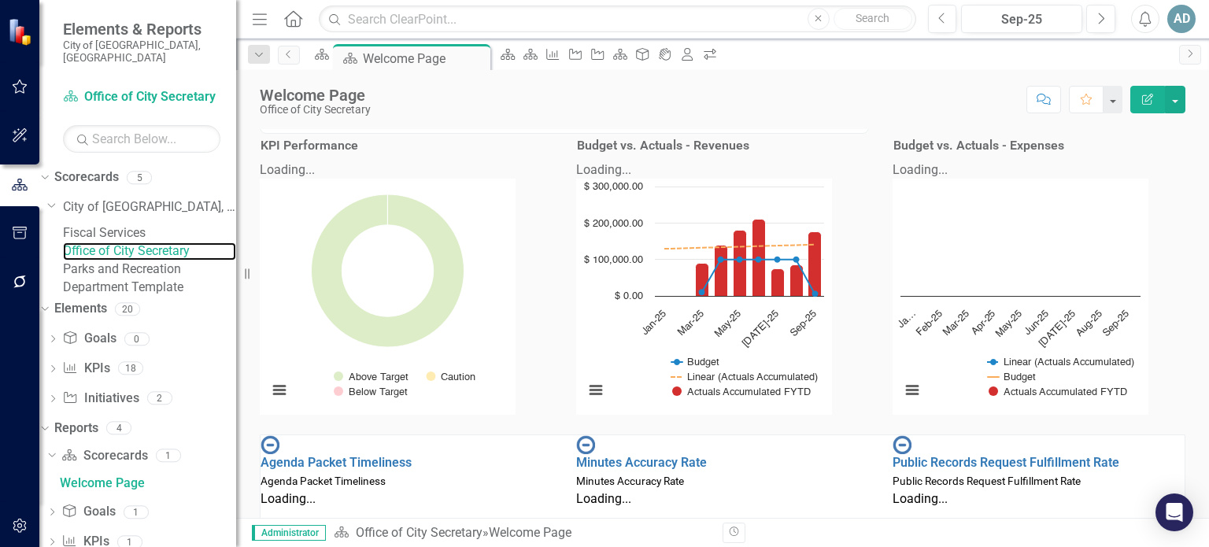
scroll to position [243, 0]
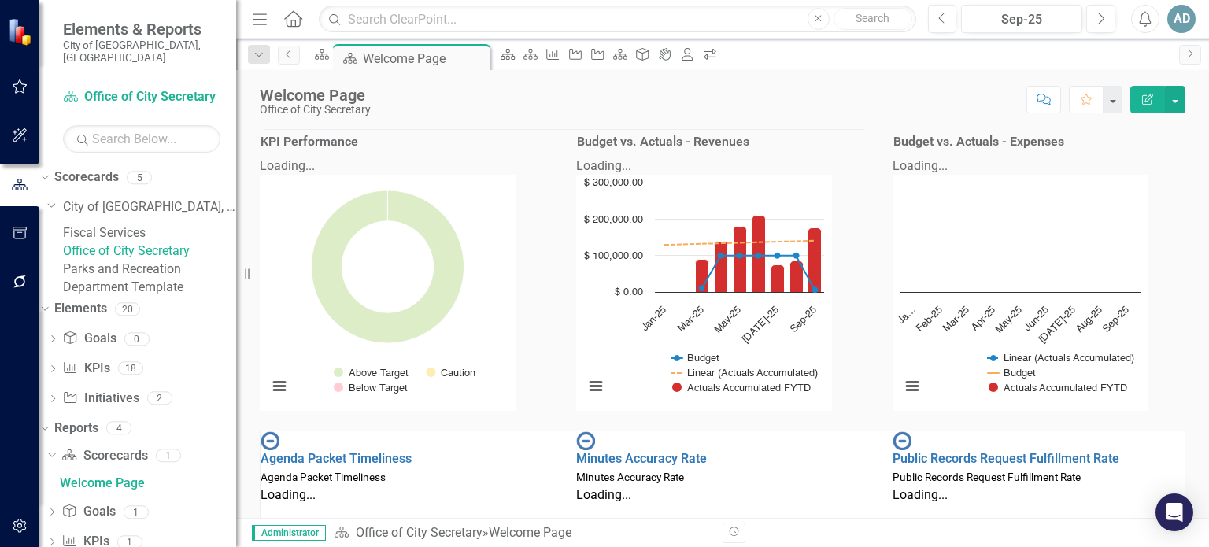
click at [1175, 217] on div "Budget vs. Actuals - Expenses Loading... Chart Combination chart with 3 data se…" at bounding box center [1039, 270] width 317 height 281
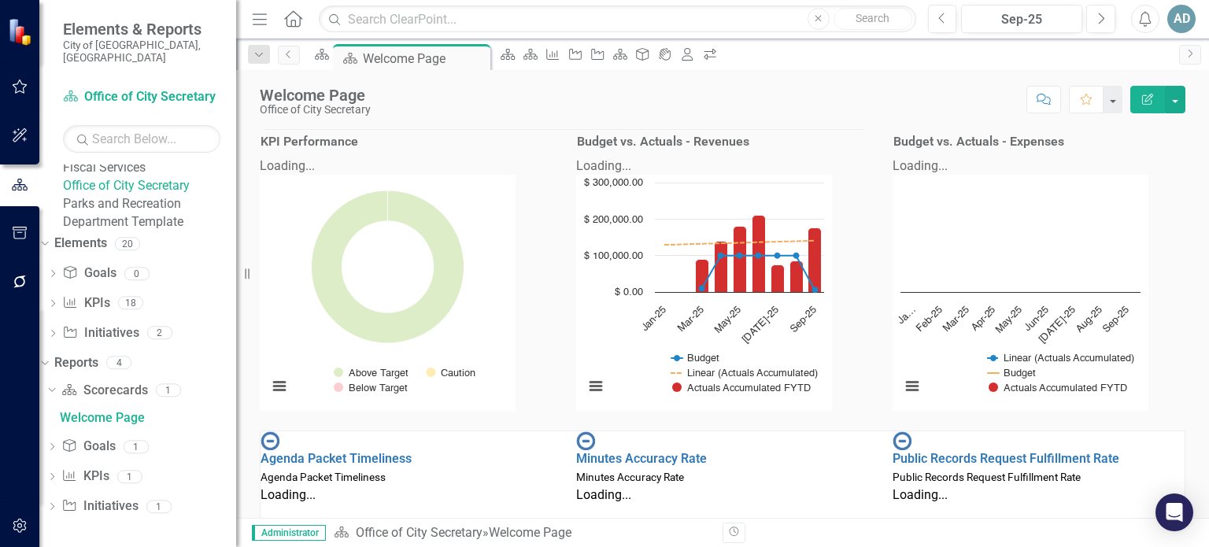
scroll to position [99, 0]
click at [109, 295] on link "KPI KPIs" at bounding box center [85, 303] width 47 height 18
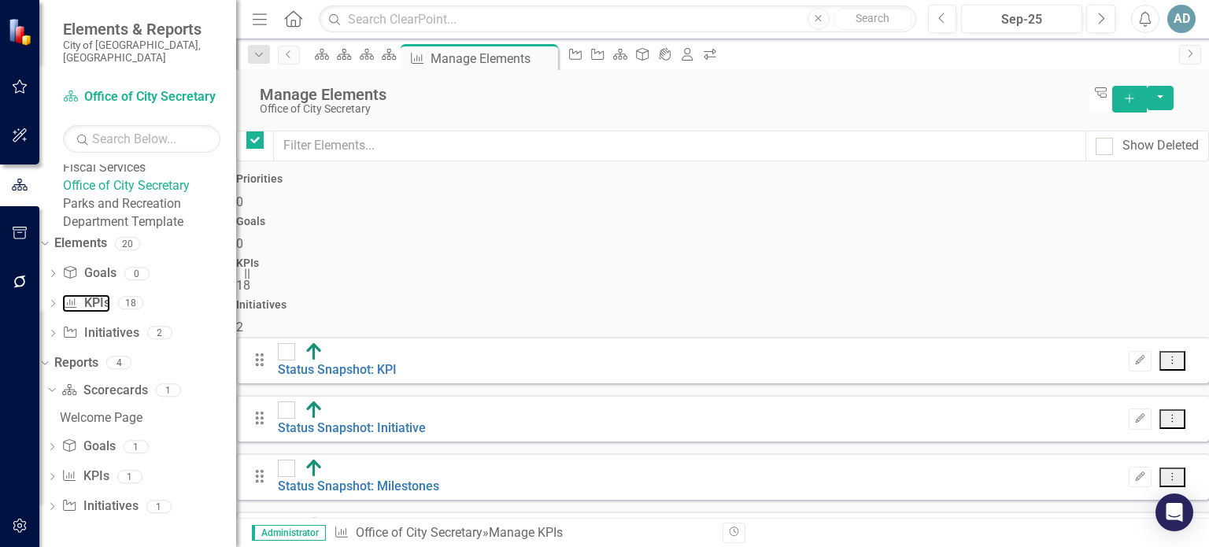
checkbox input "false"
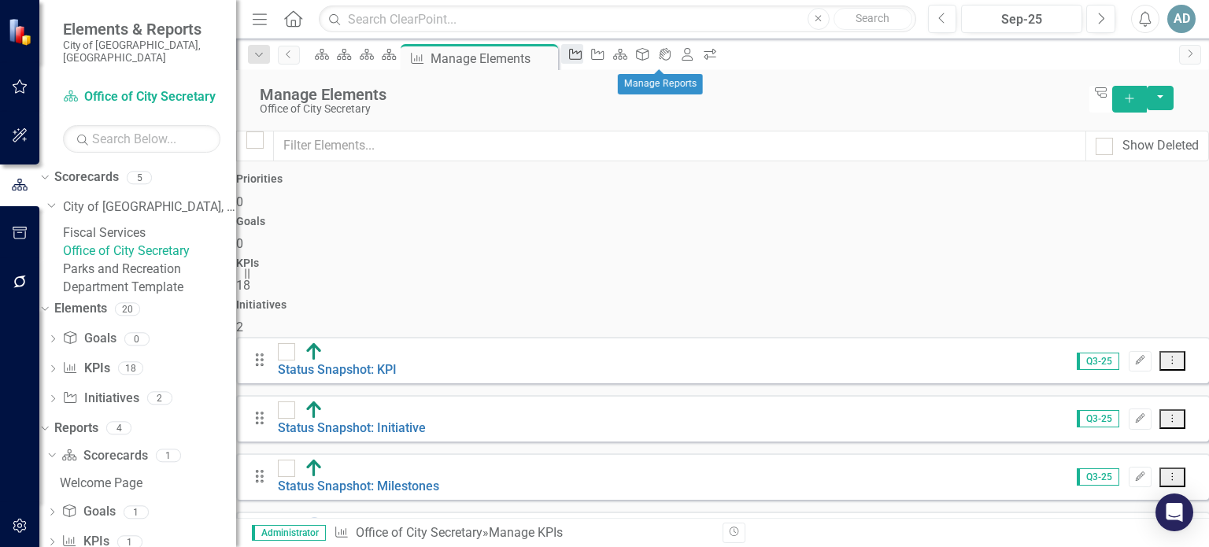
click at [583, 56] on icon "Initiative" at bounding box center [576, 54] width 16 height 13
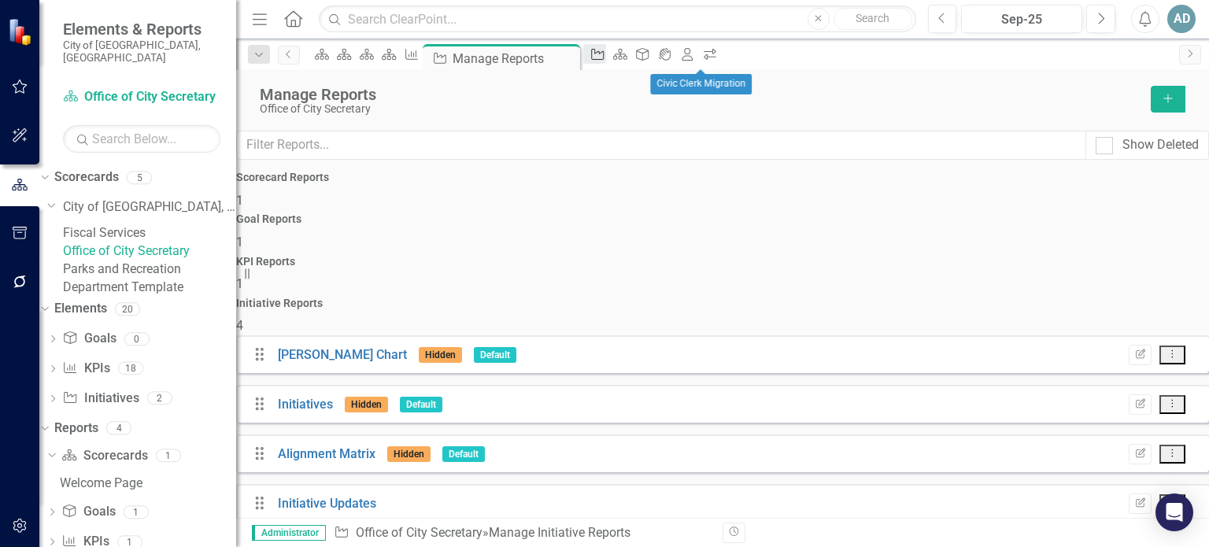
click at [606, 58] on icon "Initiative" at bounding box center [598, 54] width 16 height 13
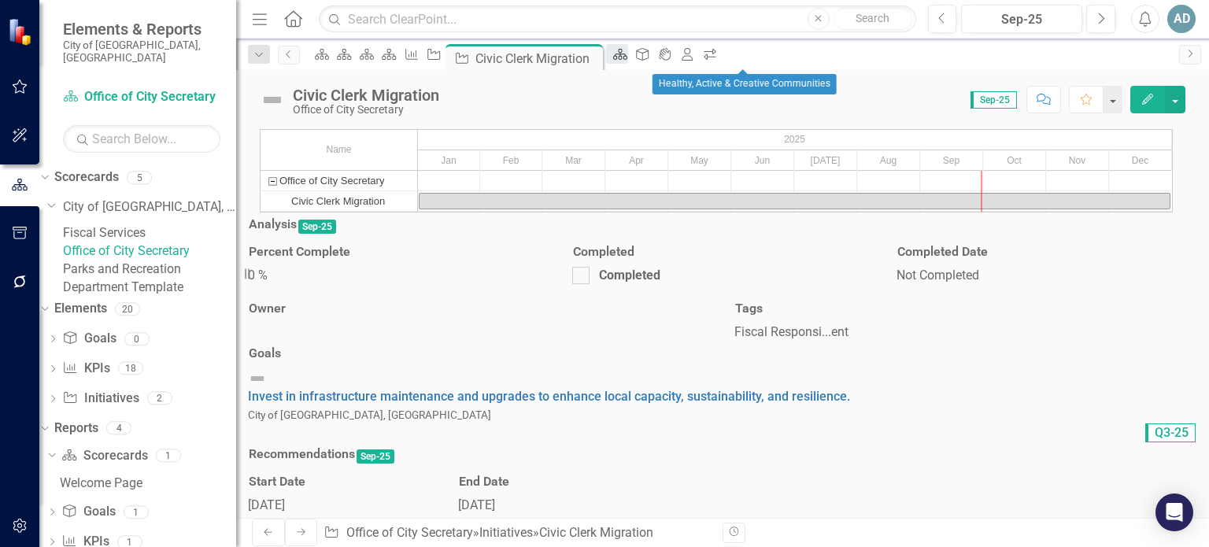
click at [628, 60] on icon at bounding box center [620, 54] width 14 height 11
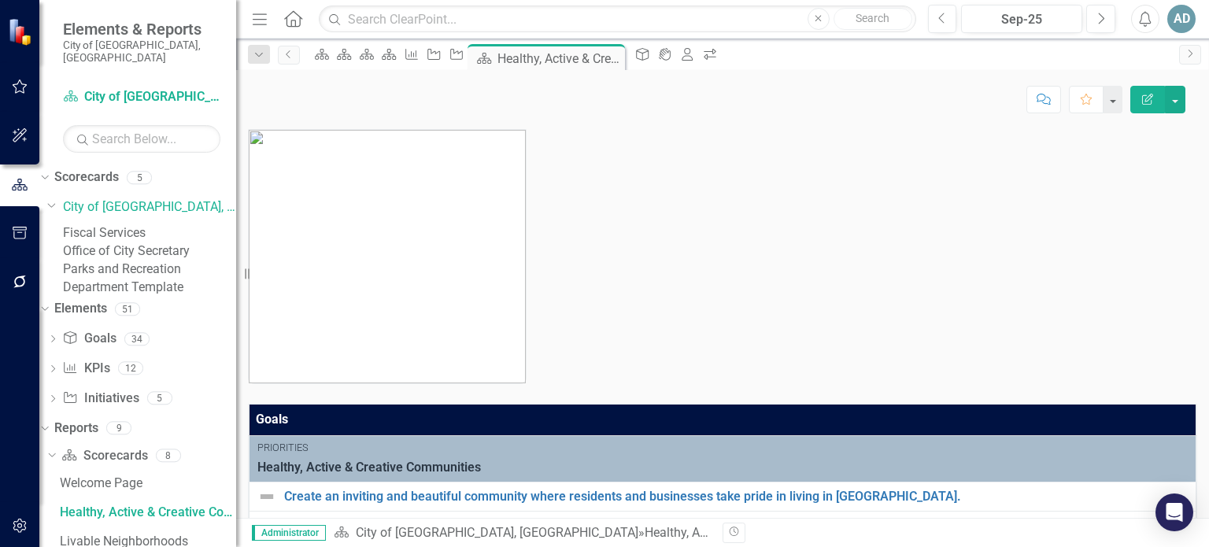
scroll to position [11, 0]
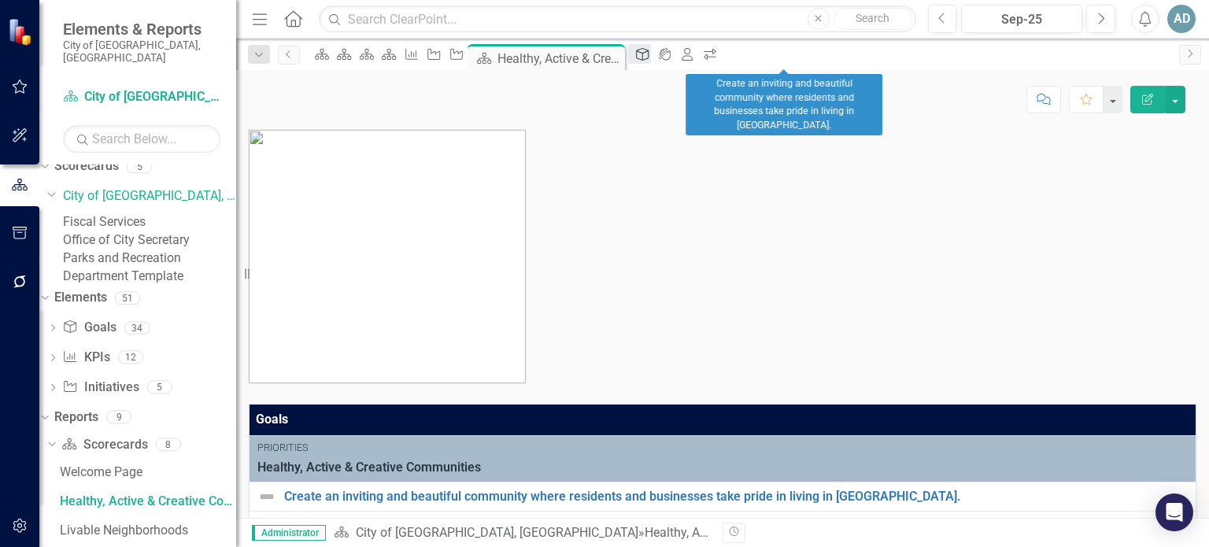
click at [650, 61] on icon "Goal" at bounding box center [643, 54] width 16 height 13
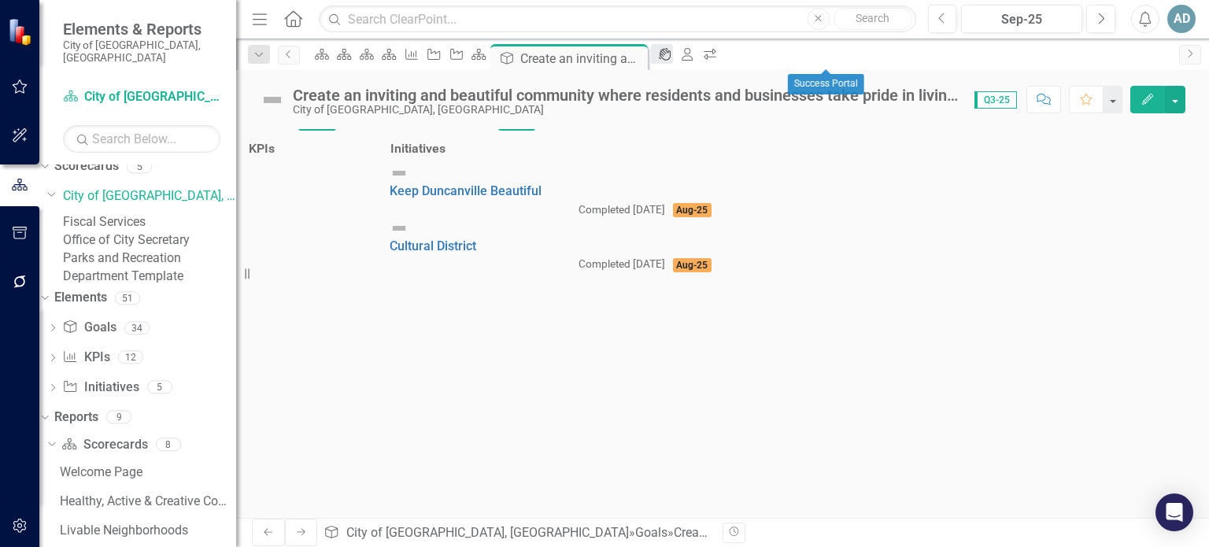
click at [673, 56] on icon "icon.portal" at bounding box center [665, 54] width 16 height 13
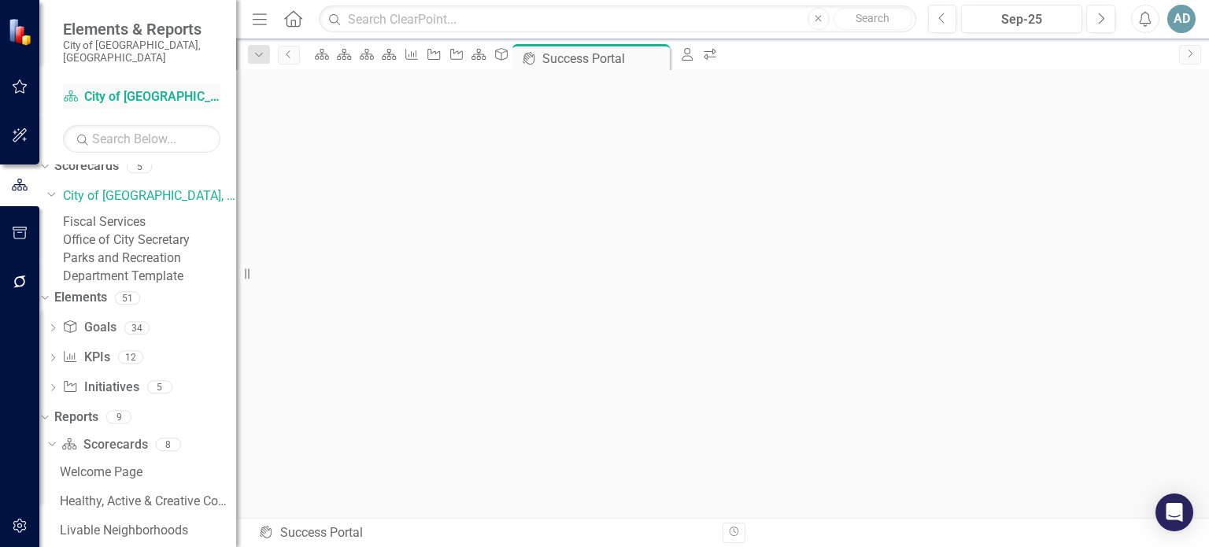
click at [186, 88] on link "Scorecard City of [GEOGRAPHIC_DATA], [GEOGRAPHIC_DATA]" at bounding box center [141, 97] width 157 height 18
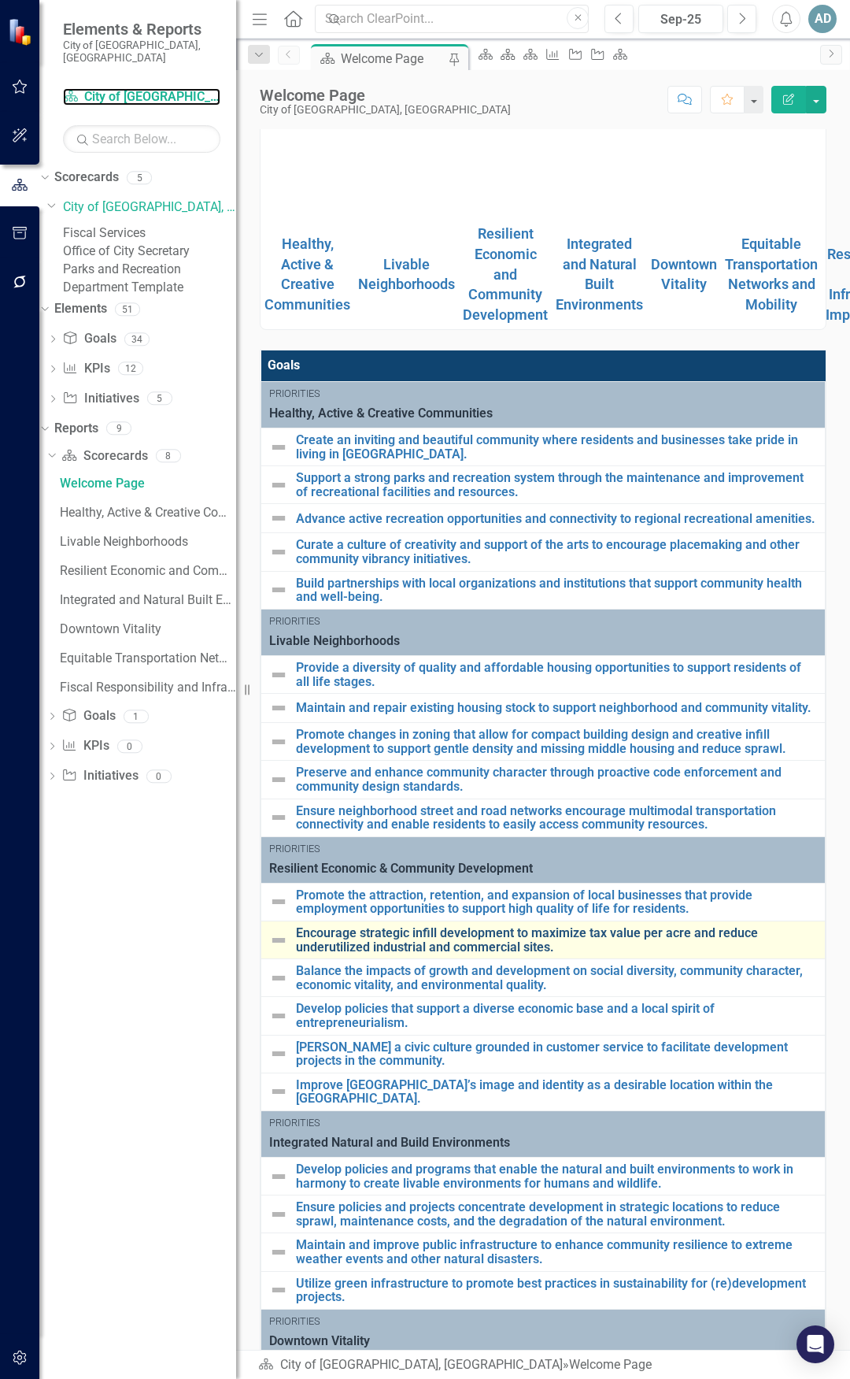
scroll to position [565, 0]
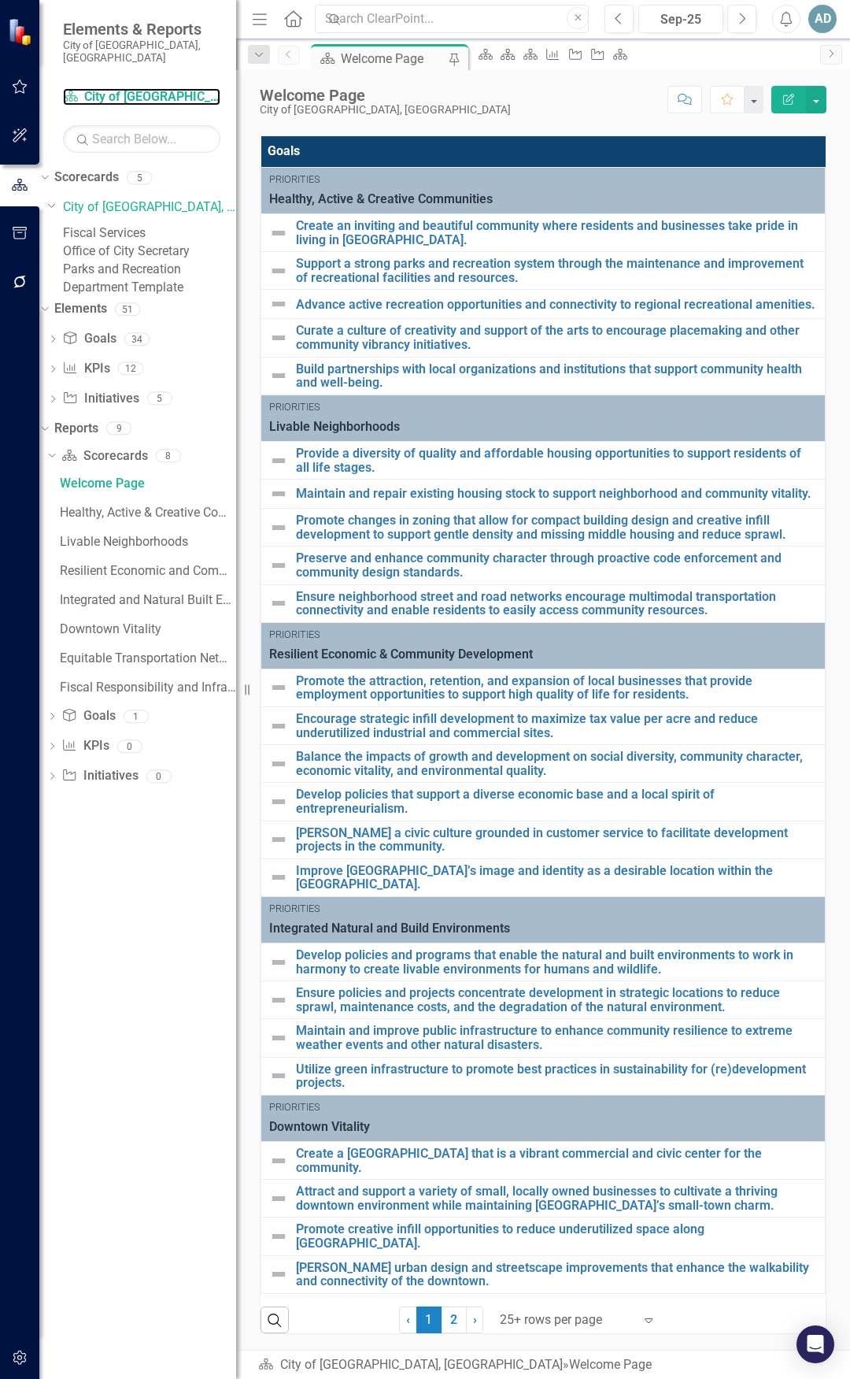
drag, startPoint x: 239, startPoint y: 889, endPoint x: 225, endPoint y: 891, distance: 14.4
click at [225, 546] on div "Elements & Reports City of [GEOGRAPHIC_DATA], [GEOGRAPHIC_DATA] Scorecard City …" at bounding box center [118, 689] width 236 height 1379
click at [220, 546] on div "Dropdown Scorecards 5 Dropdown City of [GEOGRAPHIC_DATA], [GEOGRAPHIC_DATA] Fis…" at bounding box center [137, 772] width 197 height 1214
click at [231, 546] on div "Dropdown Scorecards 5 Dropdown City of [GEOGRAPHIC_DATA], [GEOGRAPHIC_DATA] Fis…" at bounding box center [137, 772] width 197 height 1214
click at [98, 318] on link "Elements" at bounding box center [80, 309] width 53 height 18
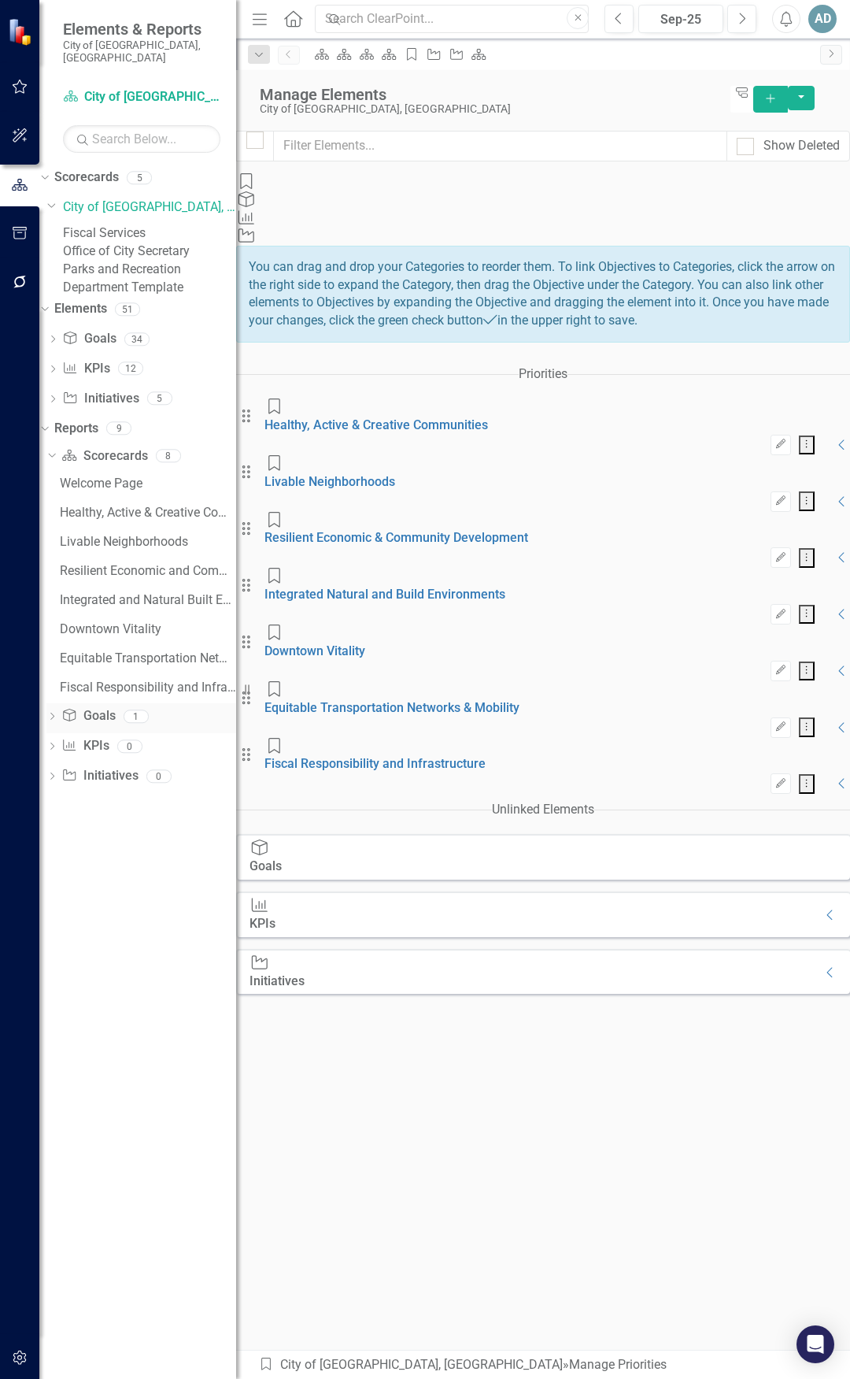
click at [54, 546] on icon at bounding box center [52, 716] width 4 height 7
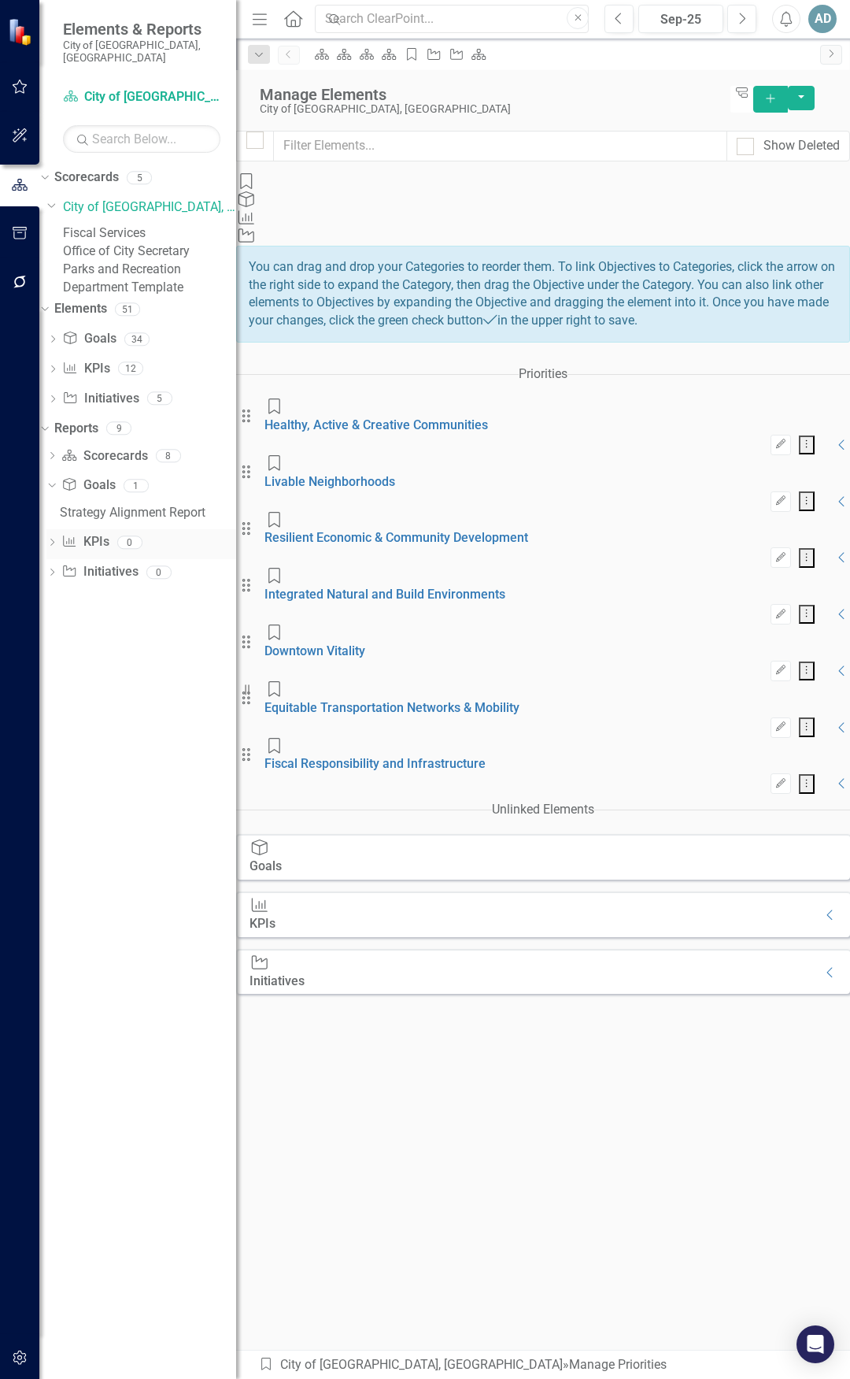
click at [57, 546] on icon "Dropdown" at bounding box center [51, 543] width 11 height 9
click at [57, 461] on icon "Dropdown" at bounding box center [51, 457] width 11 height 9
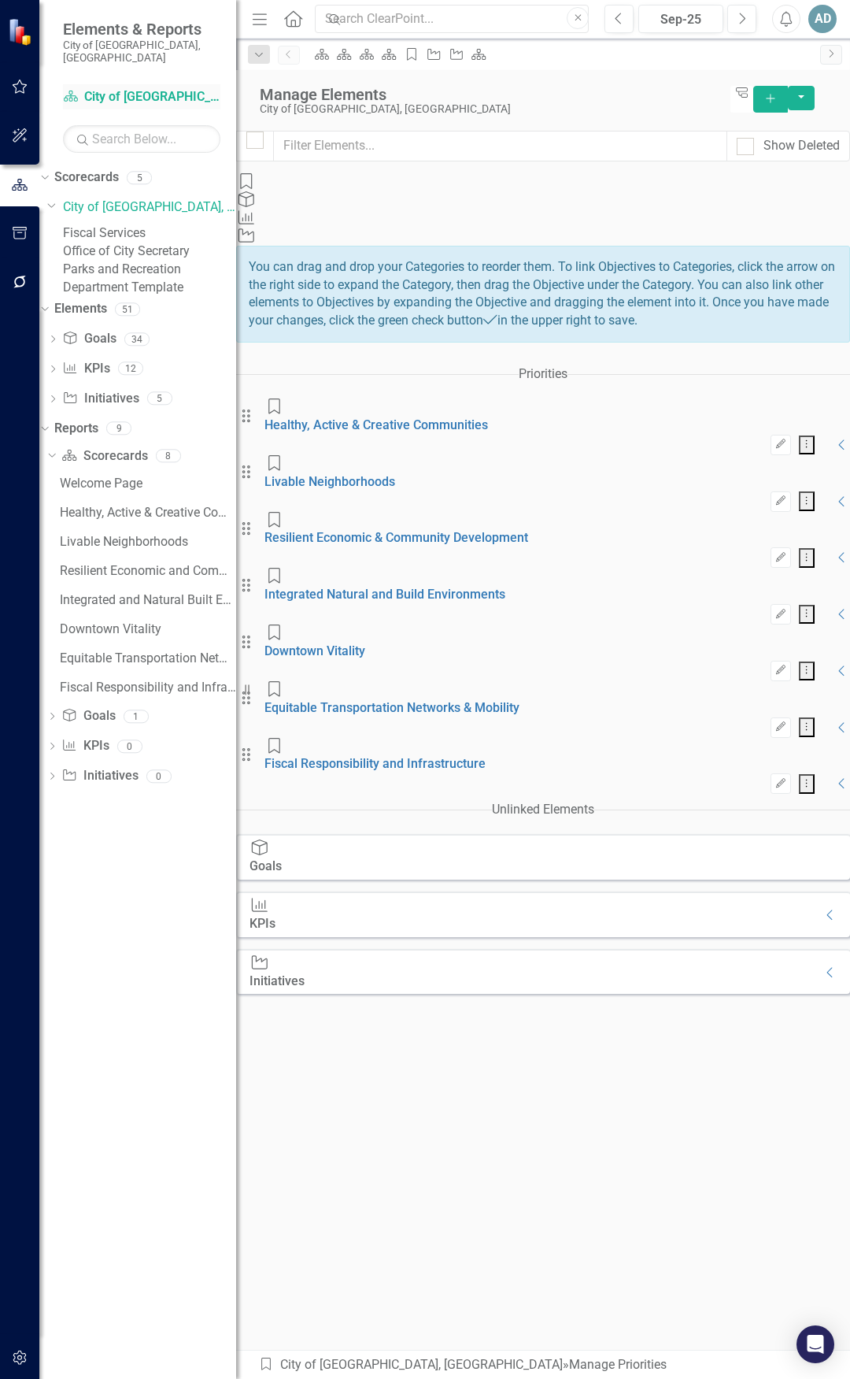
drag, startPoint x: 237, startPoint y: 74, endPoint x: 216, endPoint y: 80, distance: 22.0
click at [216, 80] on div "Elements & Reports City of [GEOGRAPHIC_DATA], [GEOGRAPHIC_DATA] Scorecard City …" at bounding box center [118, 689] width 236 height 1379
click at [823, 546] on icon "Collapse" at bounding box center [831, 915] width 16 height 13
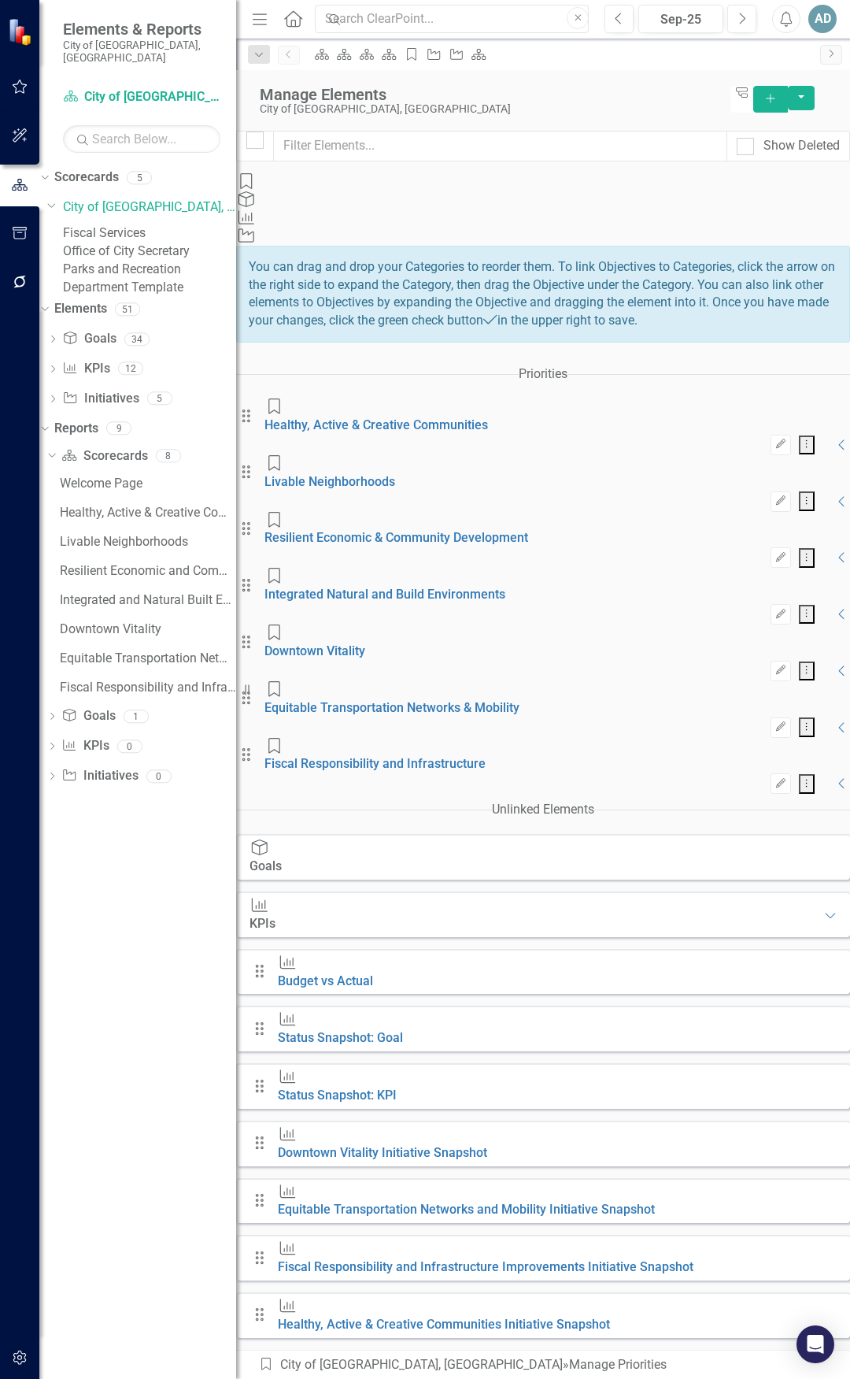
click at [706, 546] on div "Drag KPI Budget vs Actual Drag KPI Status Snapshot: Goal Drag KPI Status Snapsh…" at bounding box center [543, 1235] width 614 height 572
